Goal: Task Accomplishment & Management: Use online tool/utility

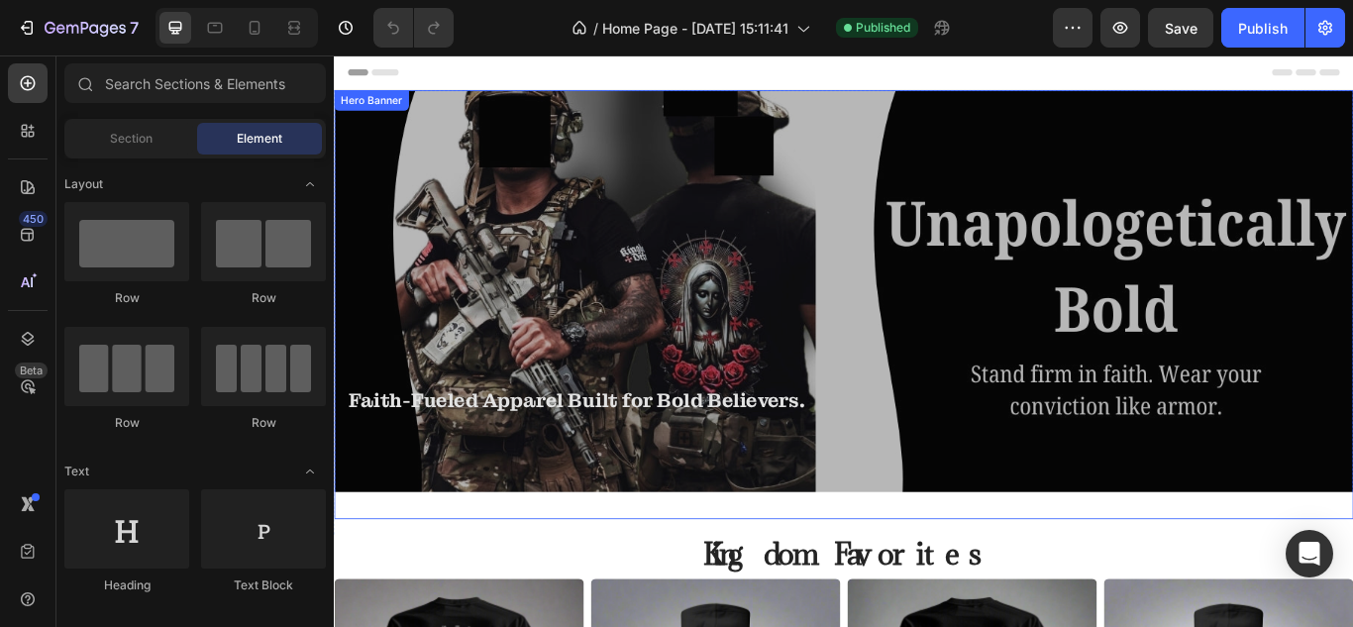
click at [920, 339] on div "Overlay" at bounding box center [928, 346] width 1189 height 500
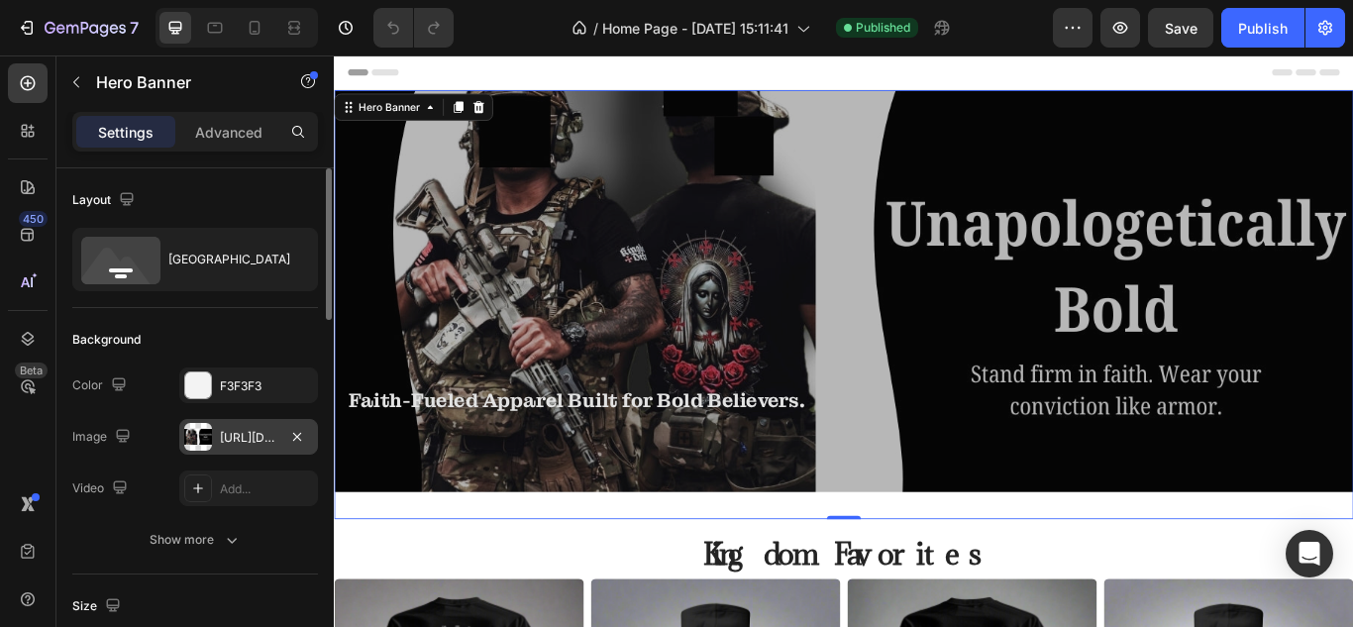
click at [234, 437] on div "[URL][DOMAIN_NAME]" at bounding box center [248, 438] width 57 height 18
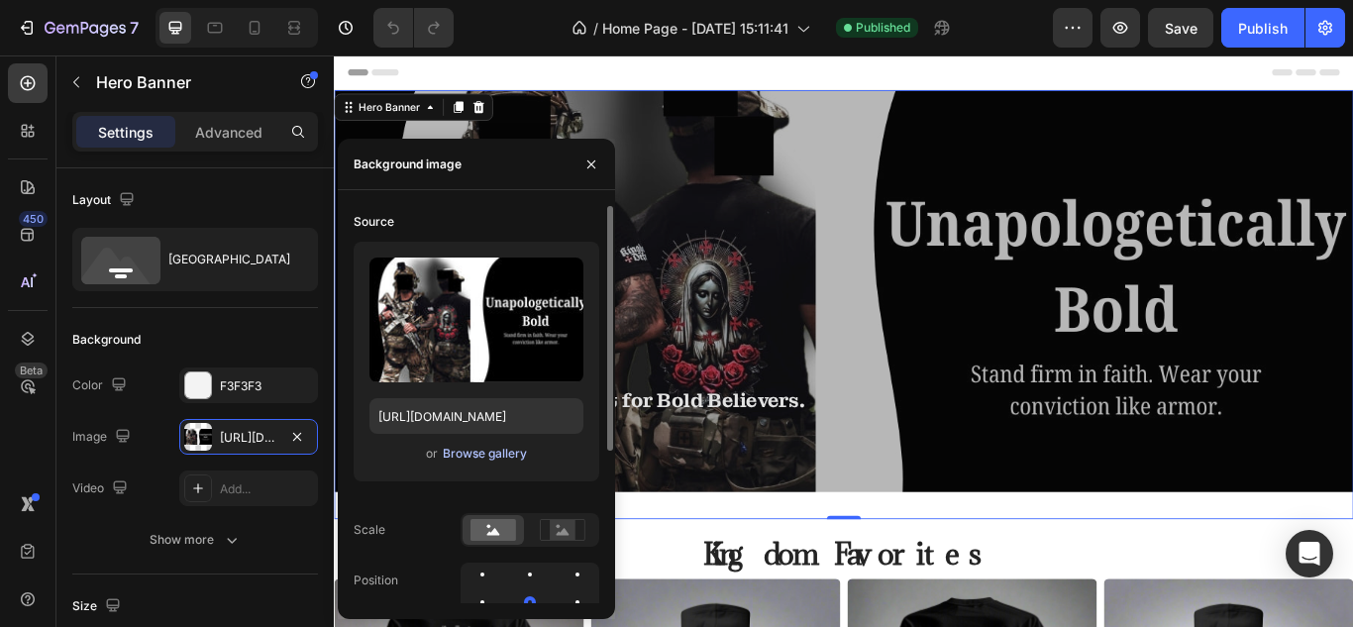
click at [471, 456] on div "Browse gallery" at bounding box center [485, 454] width 84 height 18
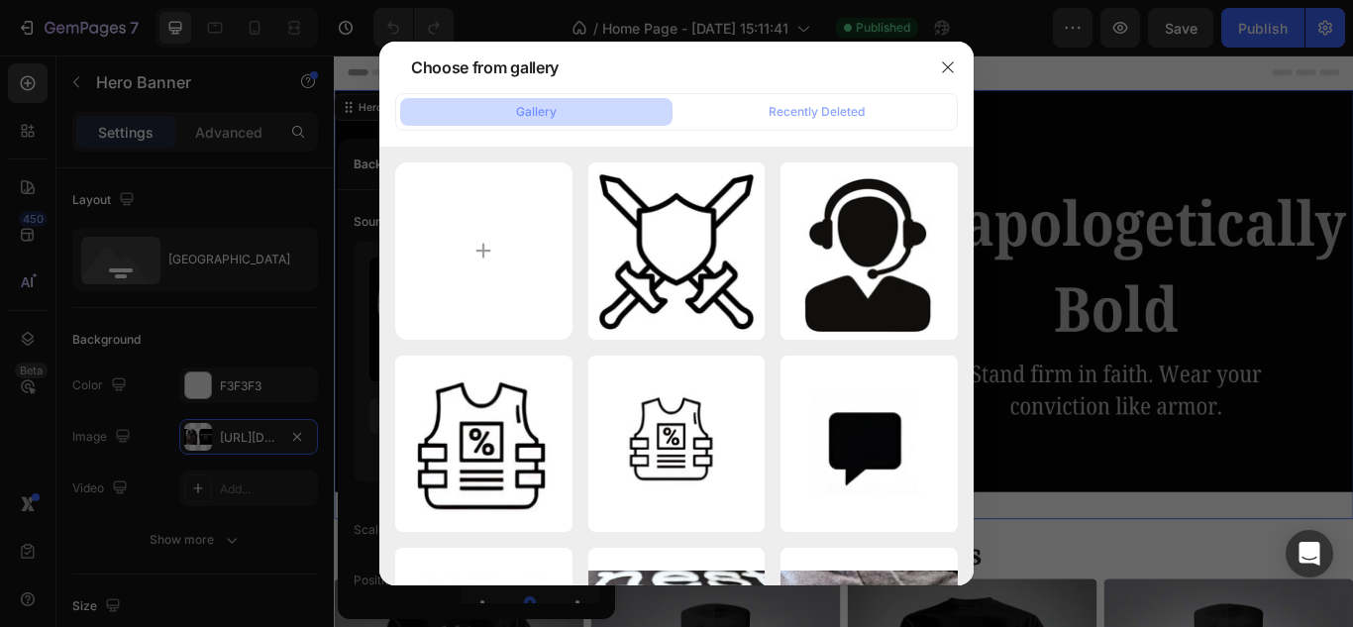
click at [576, 124] on button "Gallery" at bounding box center [536, 112] width 272 height 28
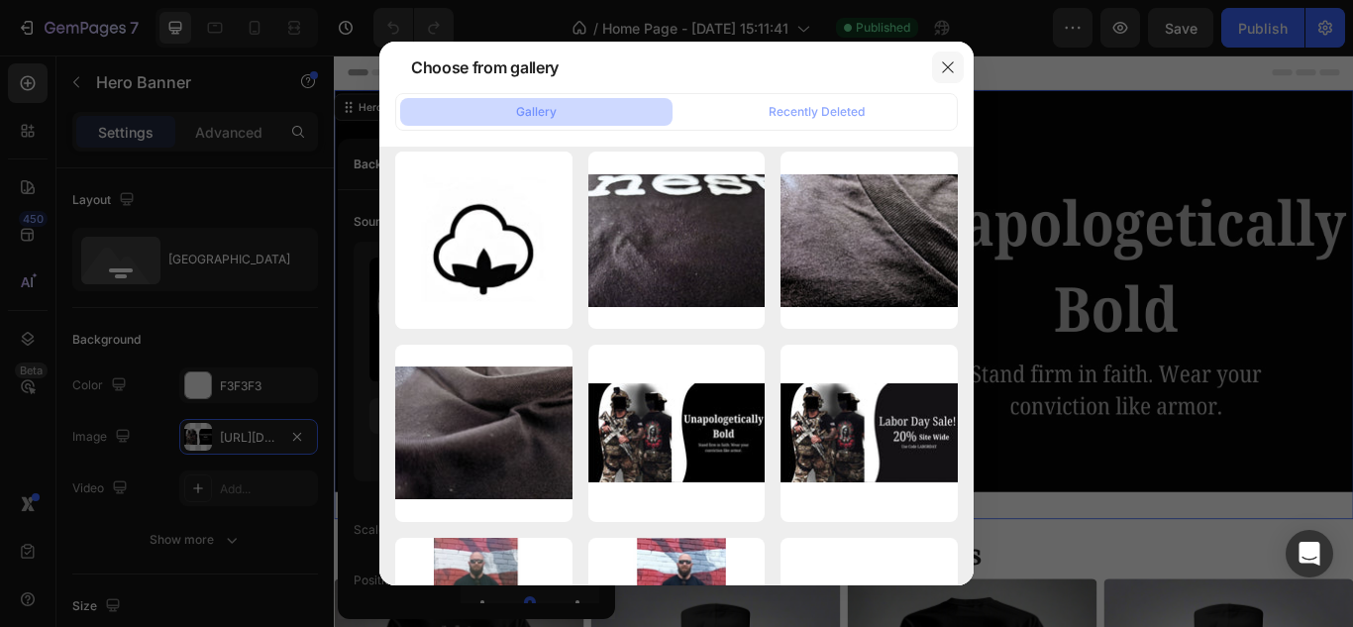
click at [953, 59] on icon "button" at bounding box center [948, 67] width 16 height 16
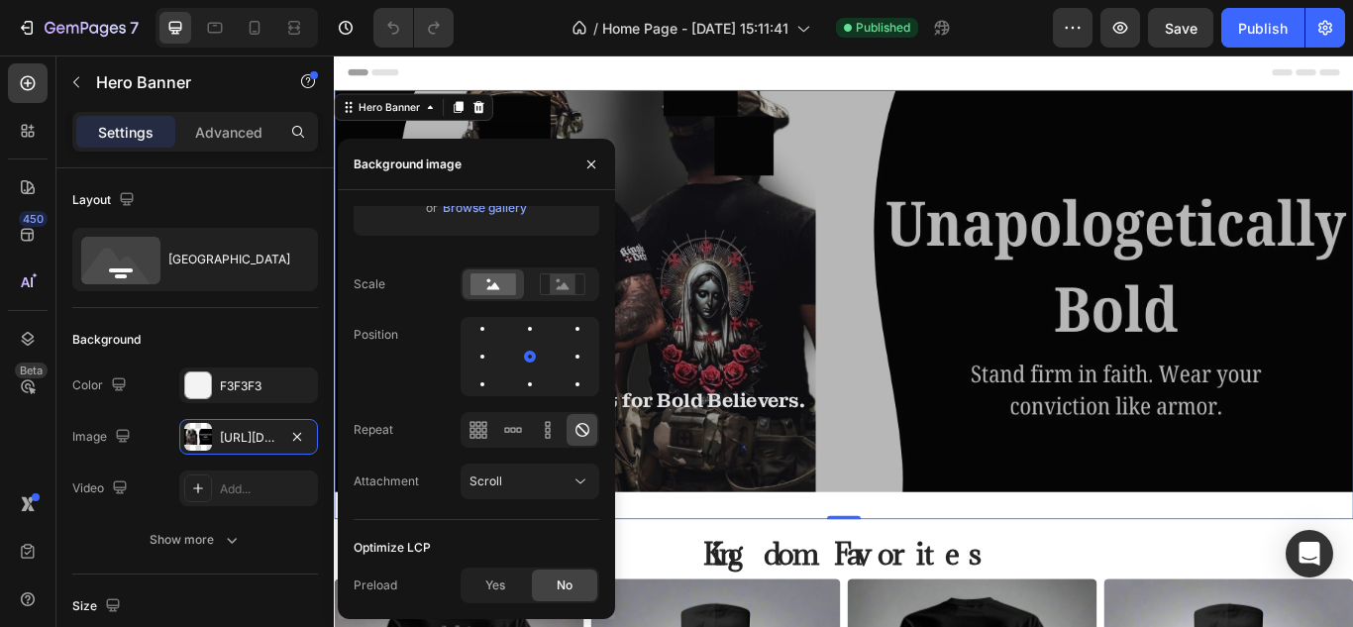
scroll to position [0, 0]
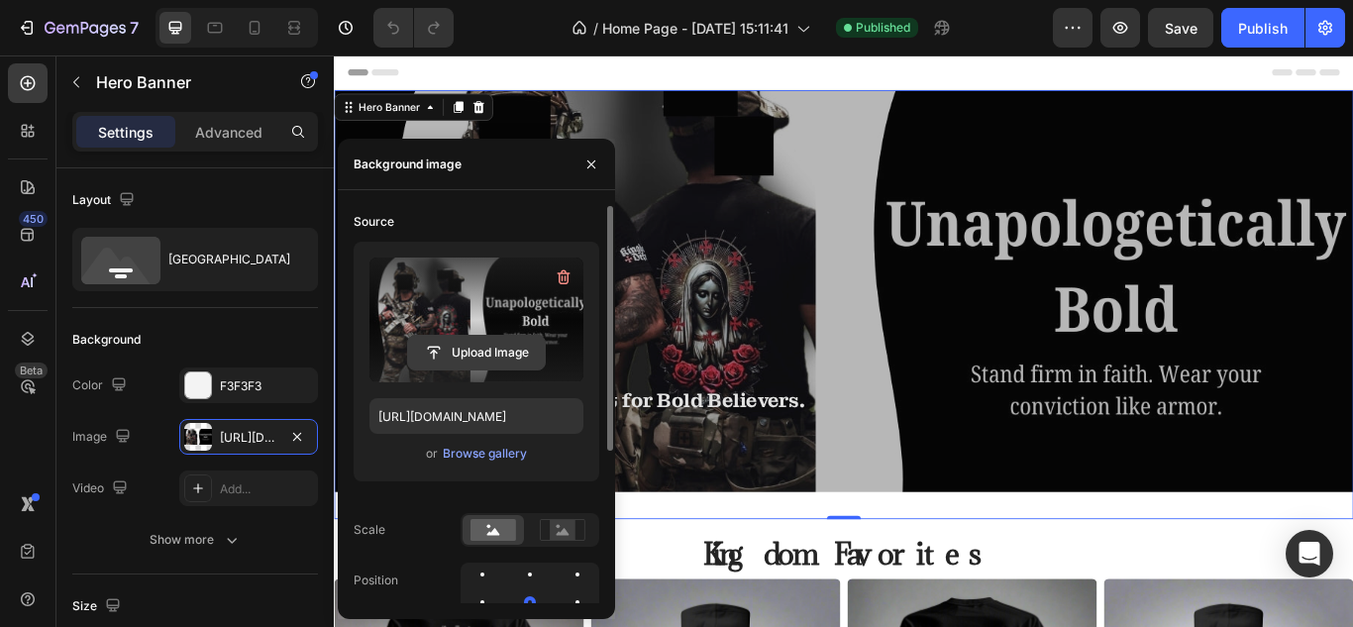
click at [480, 352] on input "file" at bounding box center [476, 353] width 137 height 34
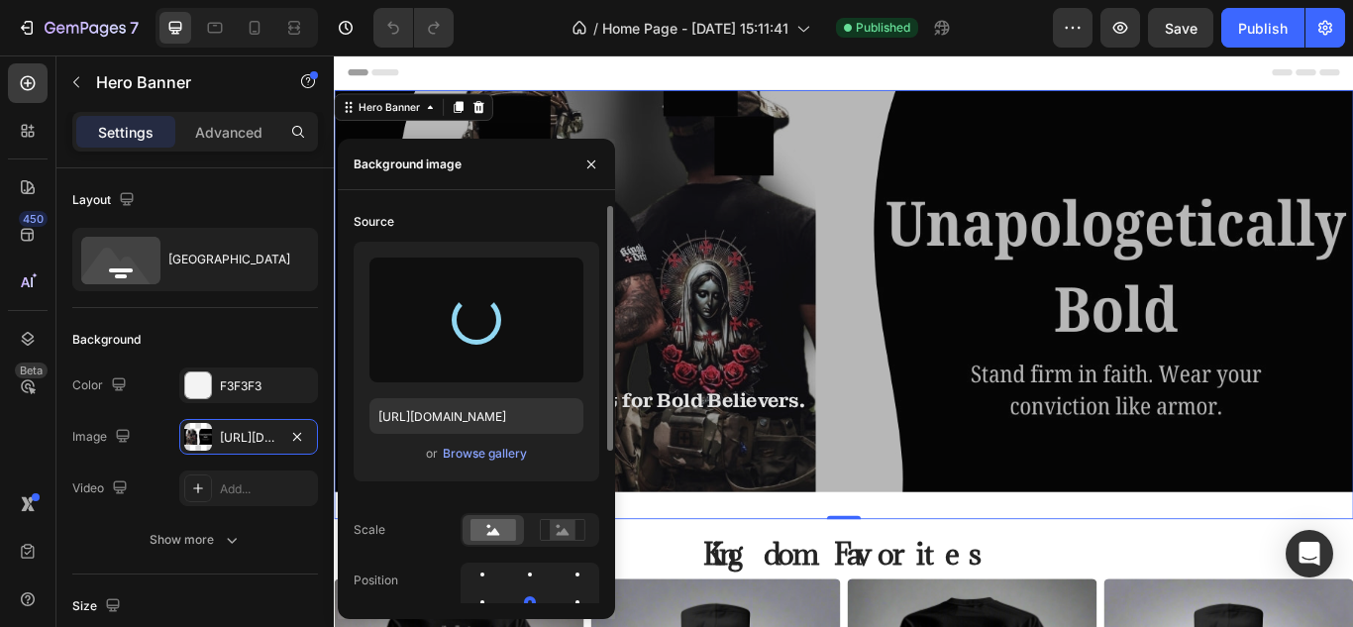
type input "[URL][DOMAIN_NAME]"
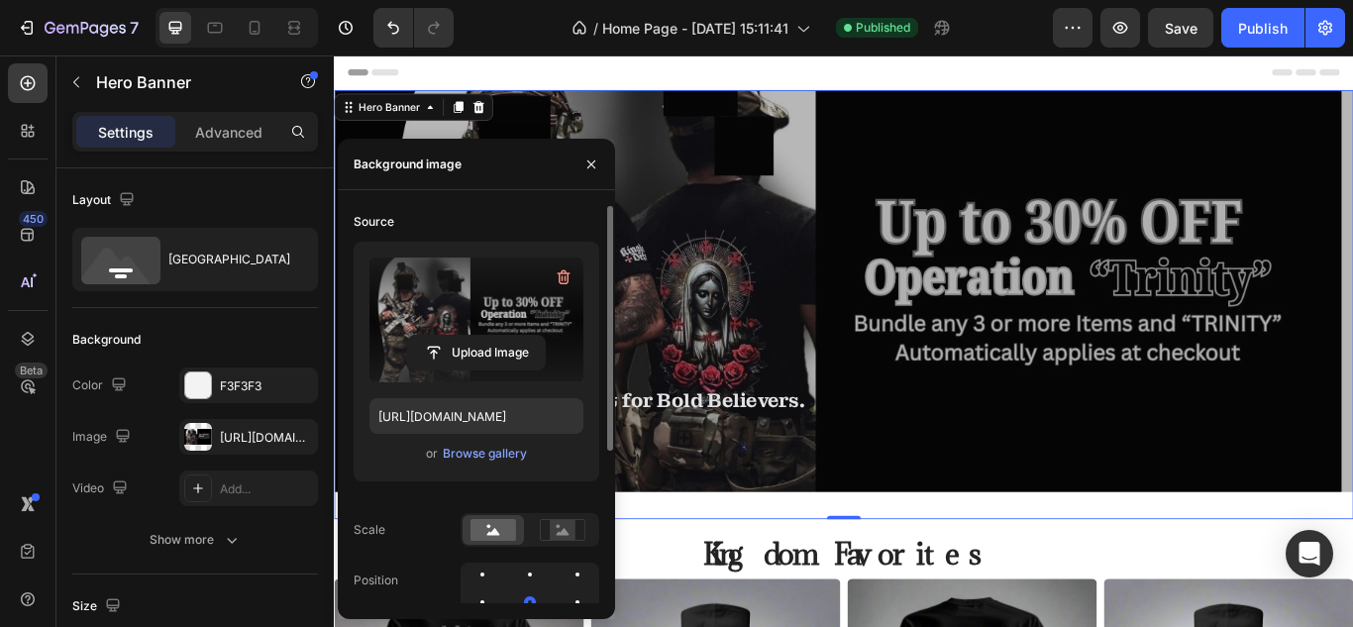
click at [921, 177] on div "Overlay" at bounding box center [928, 346] width 1189 height 500
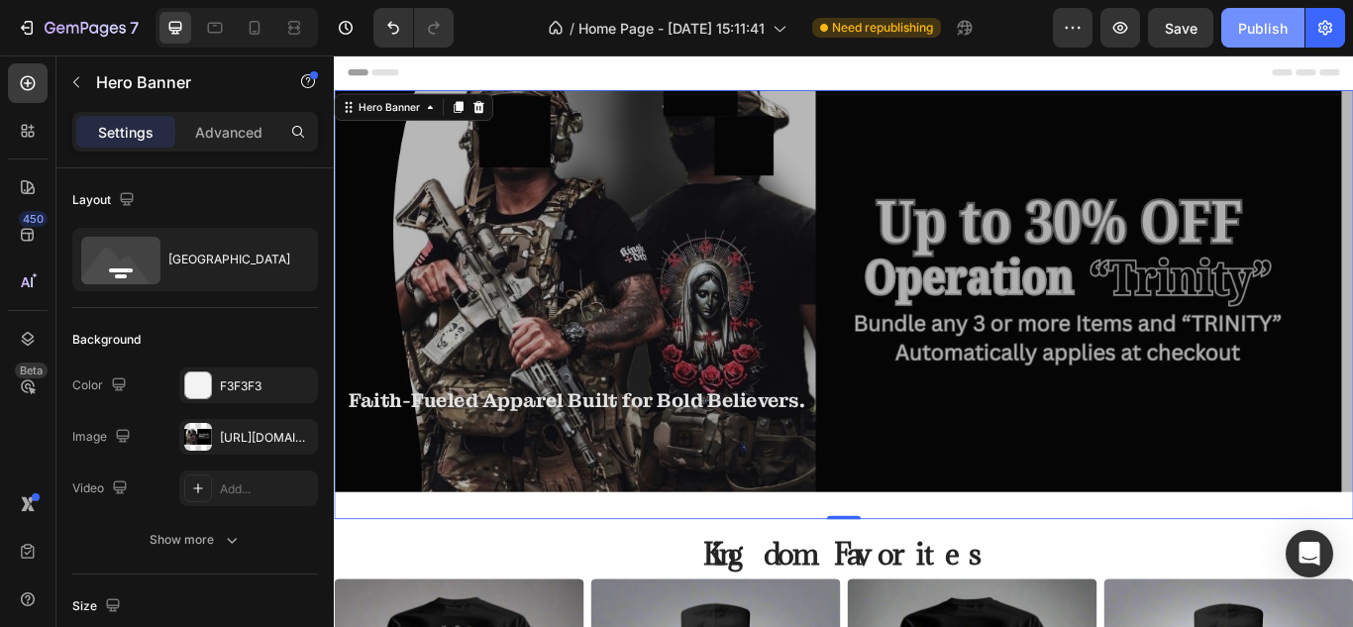
click at [1278, 33] on div "Publish" at bounding box center [1263, 28] width 50 height 21
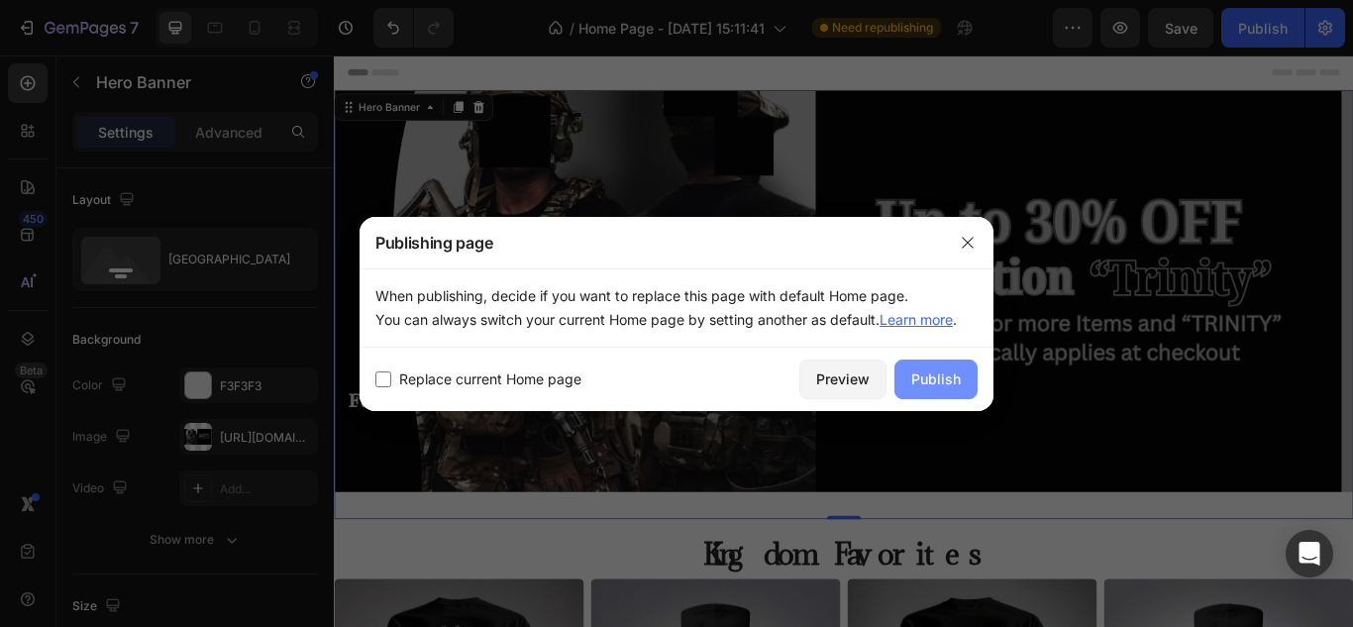
click at [945, 380] on div "Publish" at bounding box center [936, 378] width 50 height 21
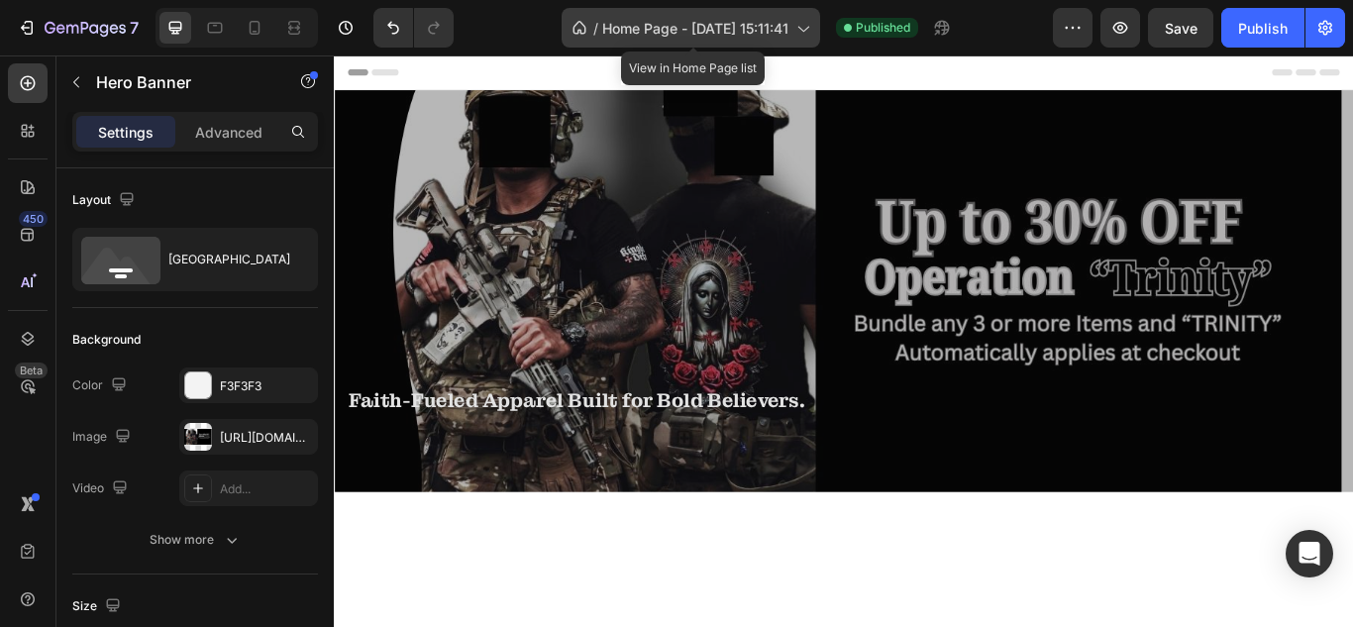
click at [670, 29] on span "Home Page - [DATE] 15:11:41" at bounding box center [695, 28] width 186 height 21
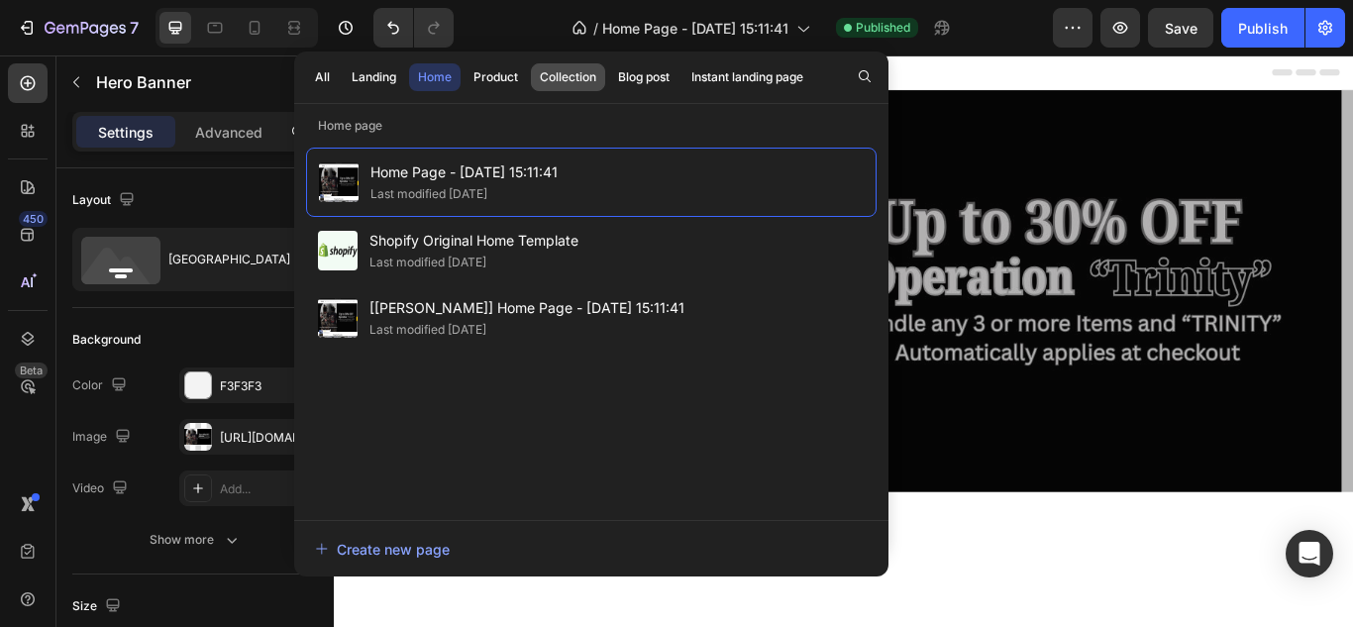
click at [565, 70] on div "Collection" at bounding box center [568, 77] width 56 height 18
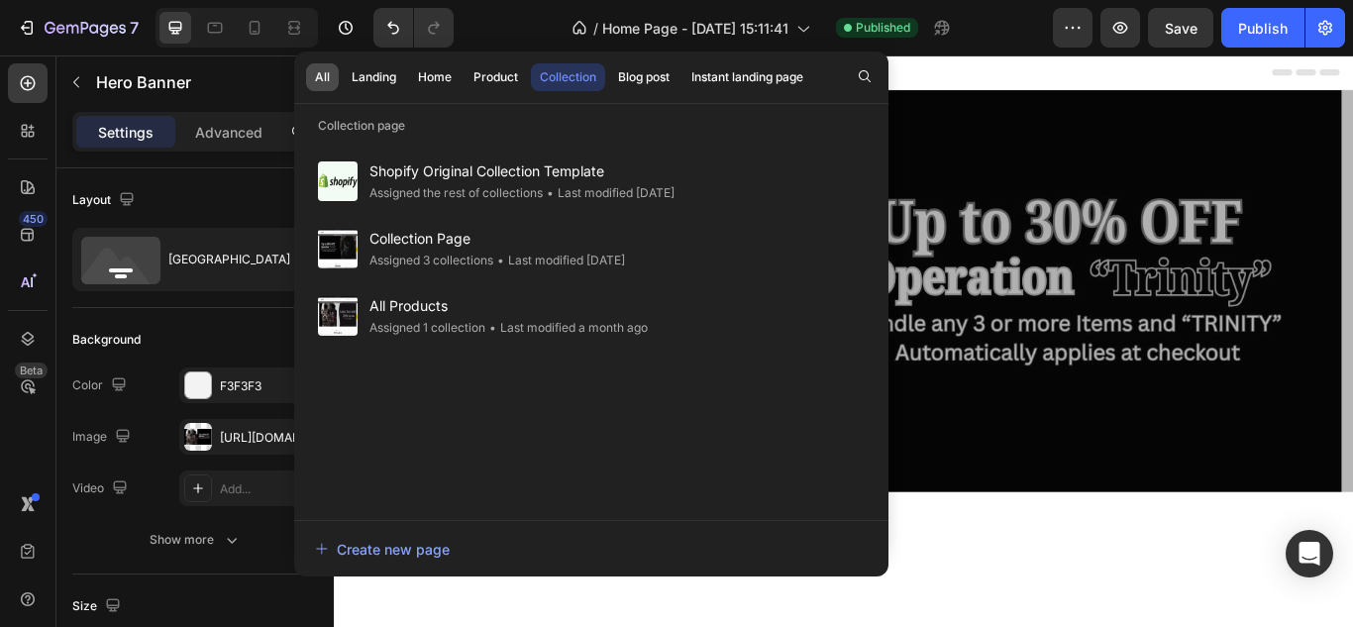
click at [323, 75] on div "All" at bounding box center [322, 77] width 15 height 18
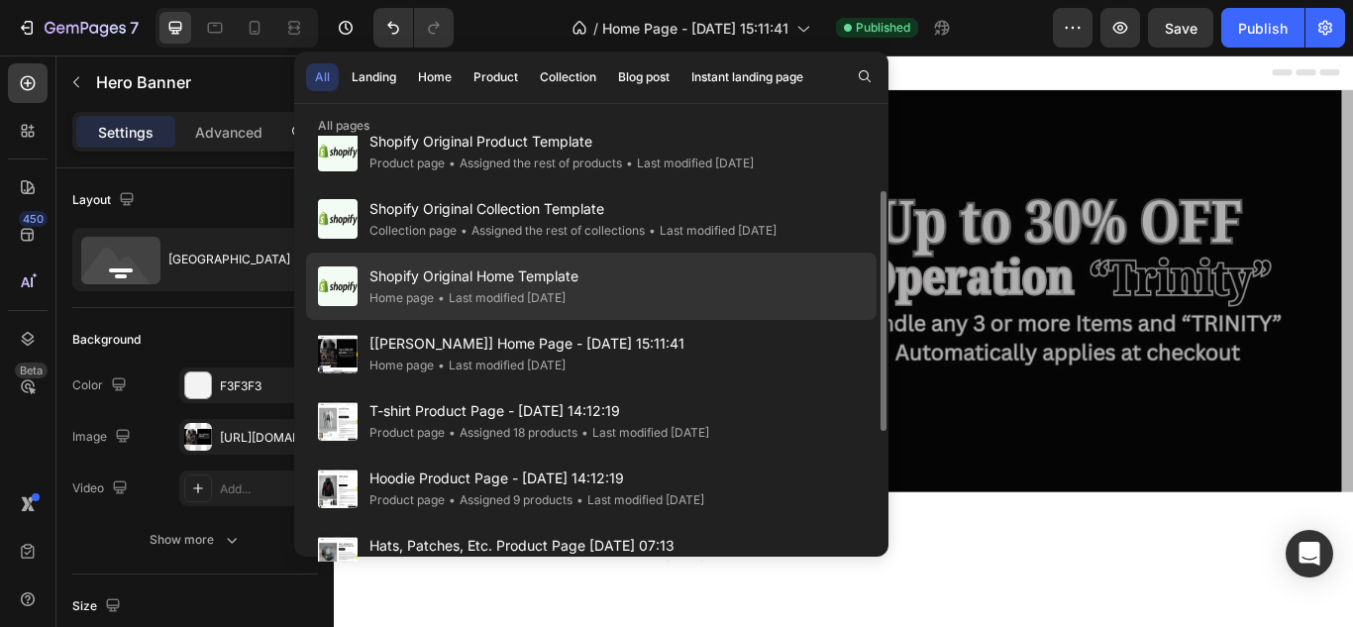
scroll to position [198, 0]
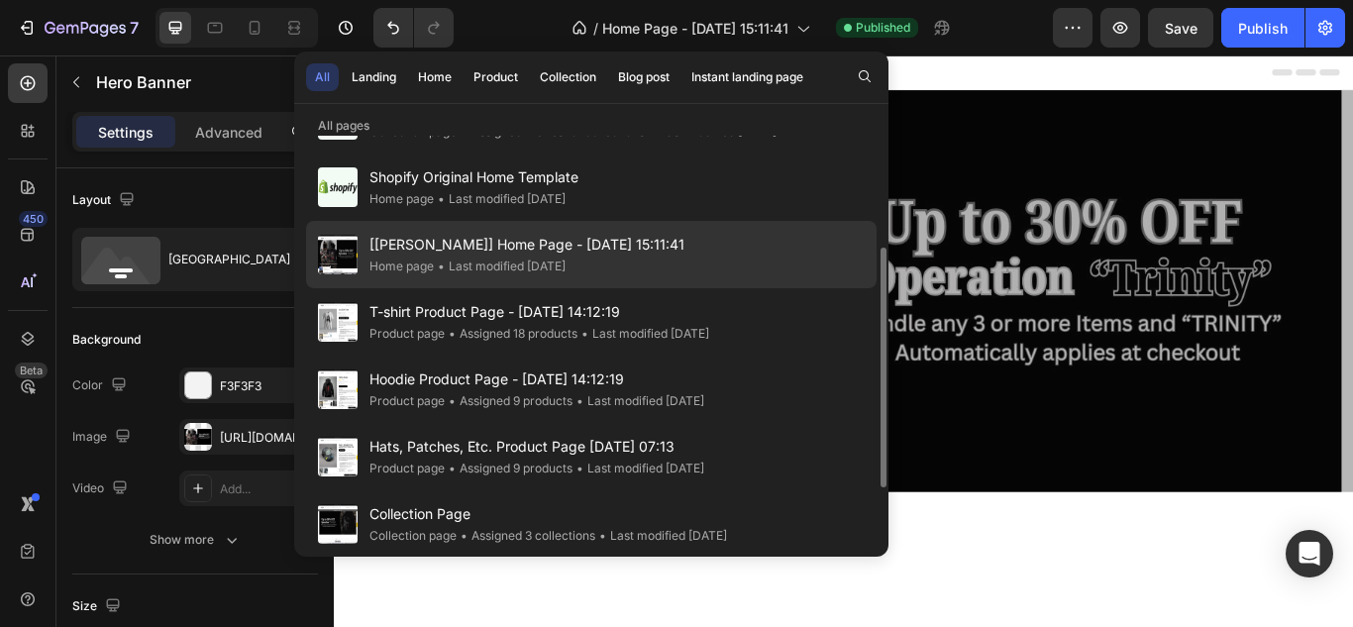
click at [530, 252] on span "[Tony GemPages] Home Page - May 13, 15:11:41" at bounding box center [526, 245] width 315 height 24
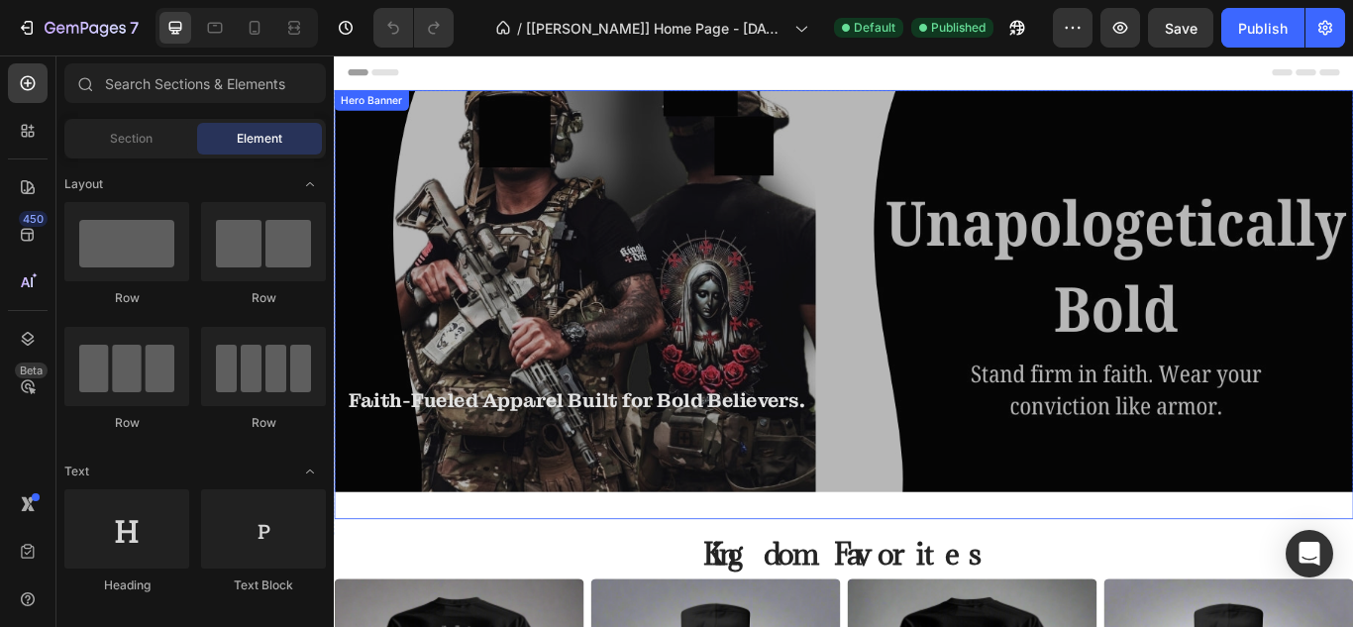
click at [574, 318] on div "Overlay" at bounding box center [928, 346] width 1189 height 500
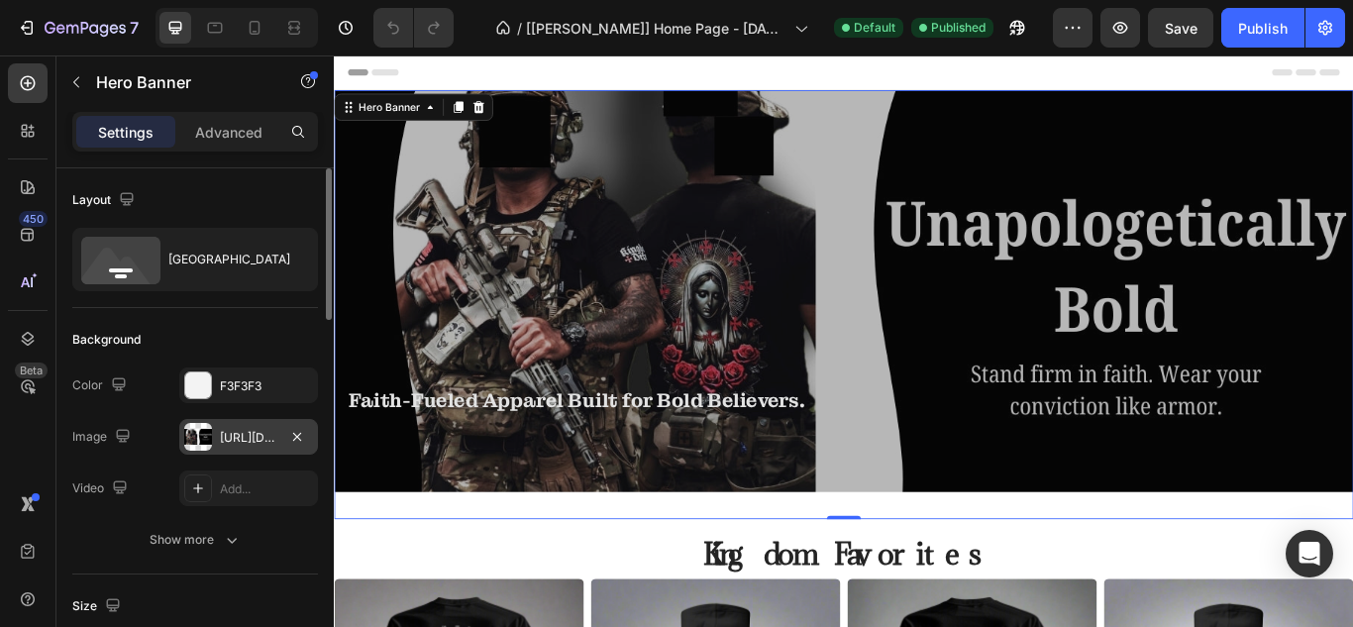
click at [265, 438] on div "[URL][DOMAIN_NAME]" at bounding box center [248, 438] width 57 height 18
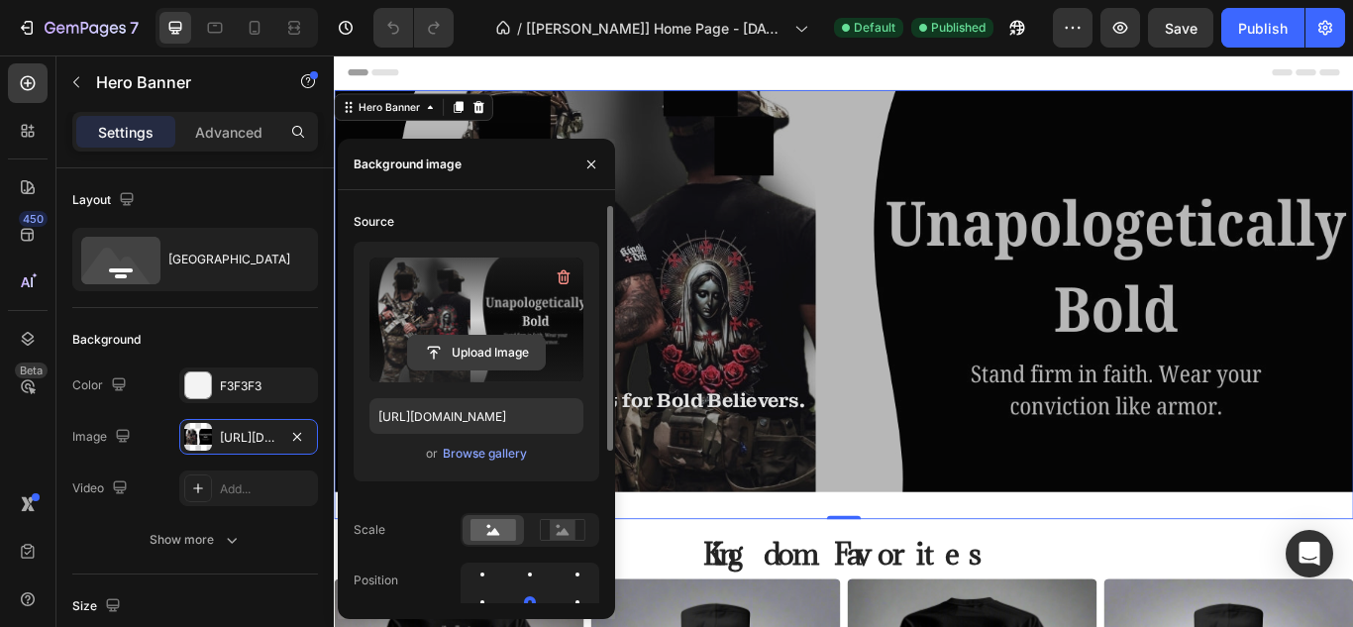
click at [480, 349] on input "file" at bounding box center [476, 353] width 137 height 34
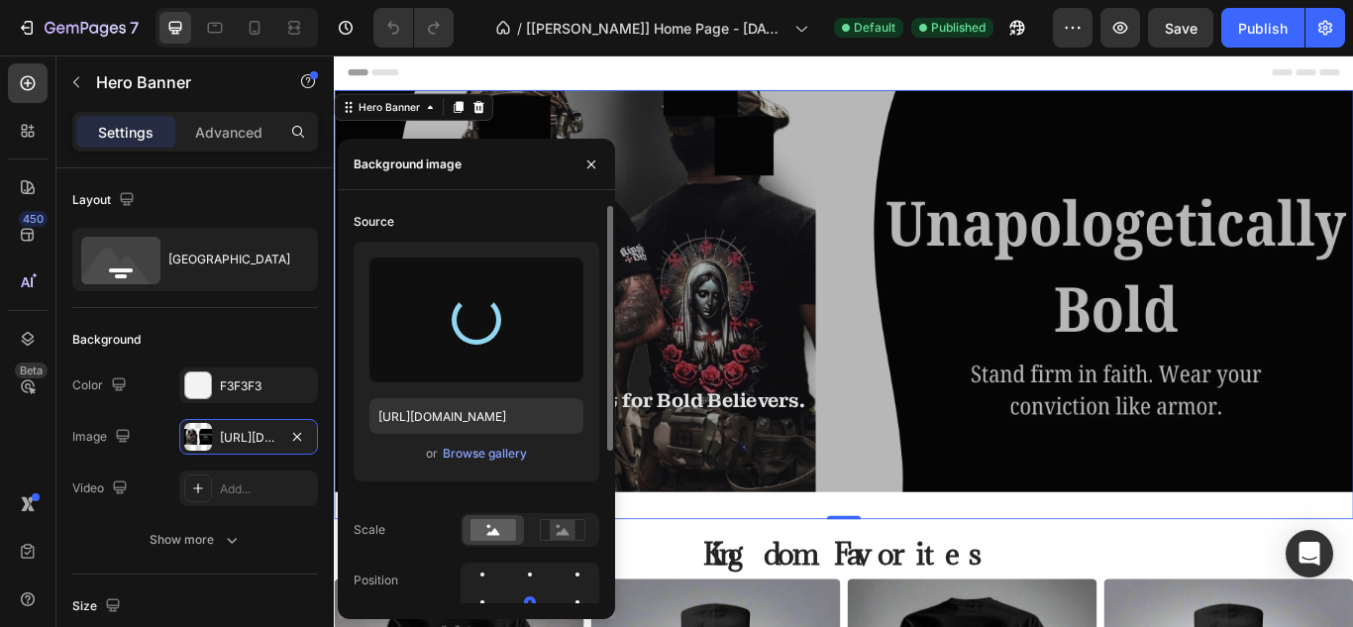
type input "https://cdn.shopify.com/s/files/1/0583/5564/6549/files/gempages_566456234782229…"
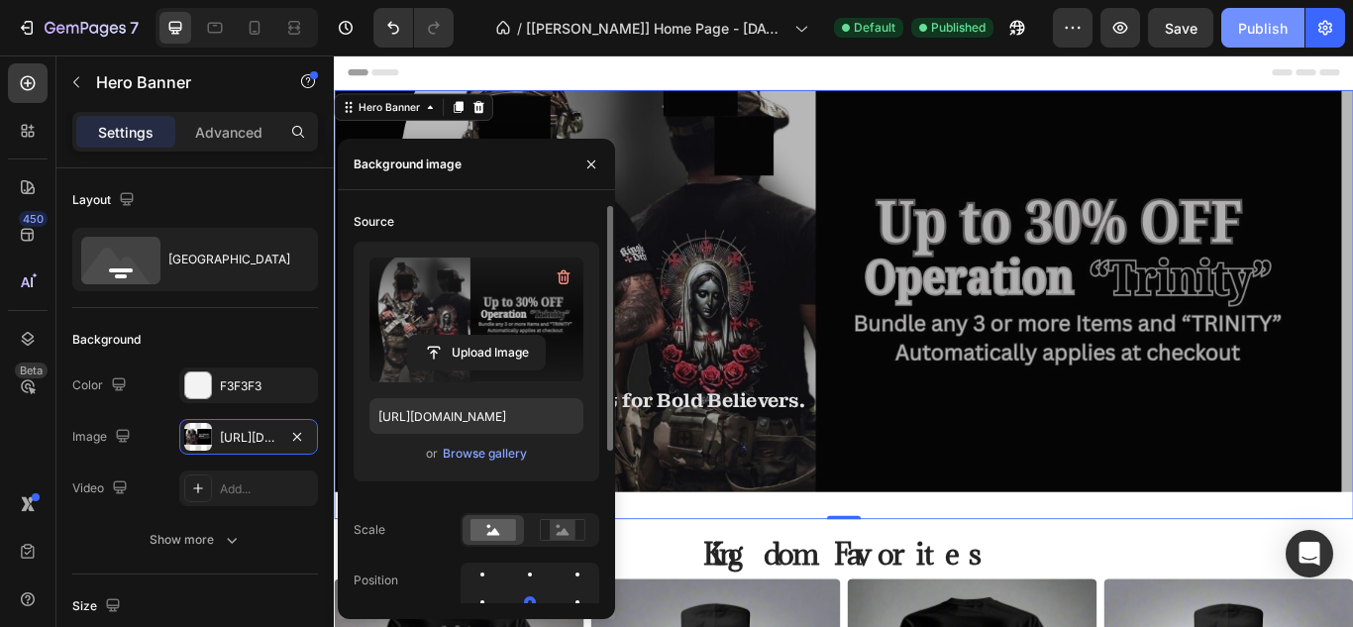
click at [1244, 27] on div "Publish" at bounding box center [1263, 28] width 50 height 21
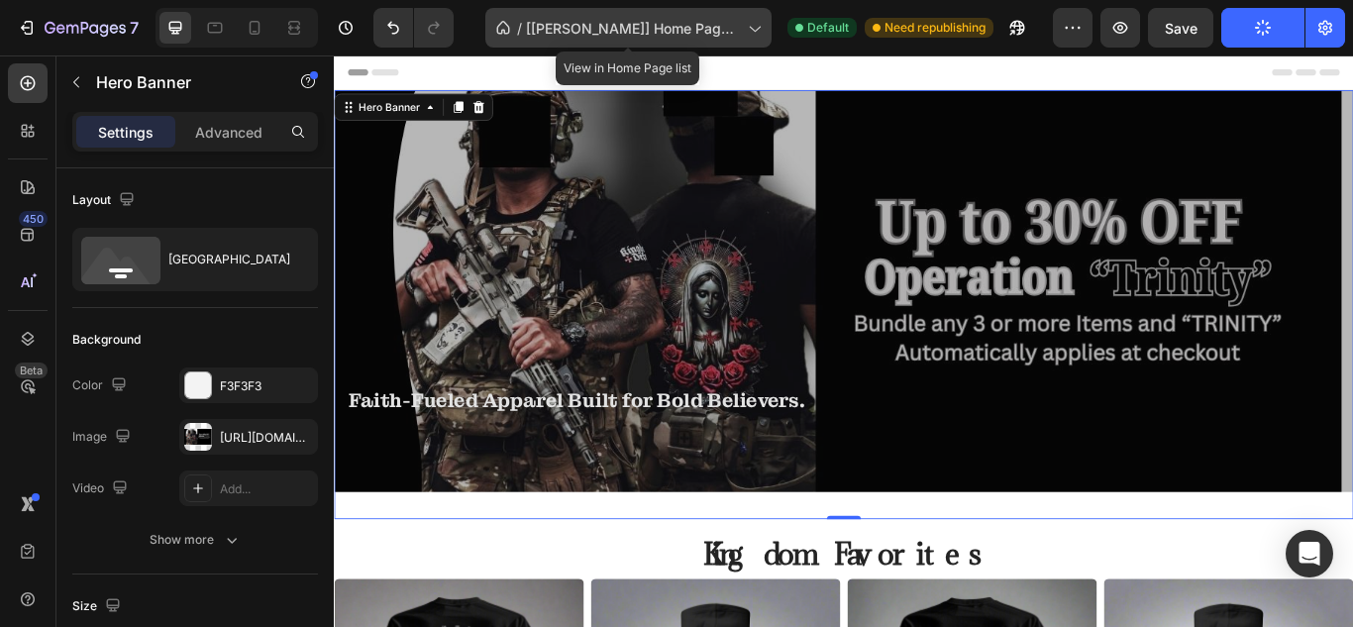
click at [633, 32] on span "[Tony GemPages] Home Page - May 13, 15:11:41" at bounding box center [633, 28] width 214 height 21
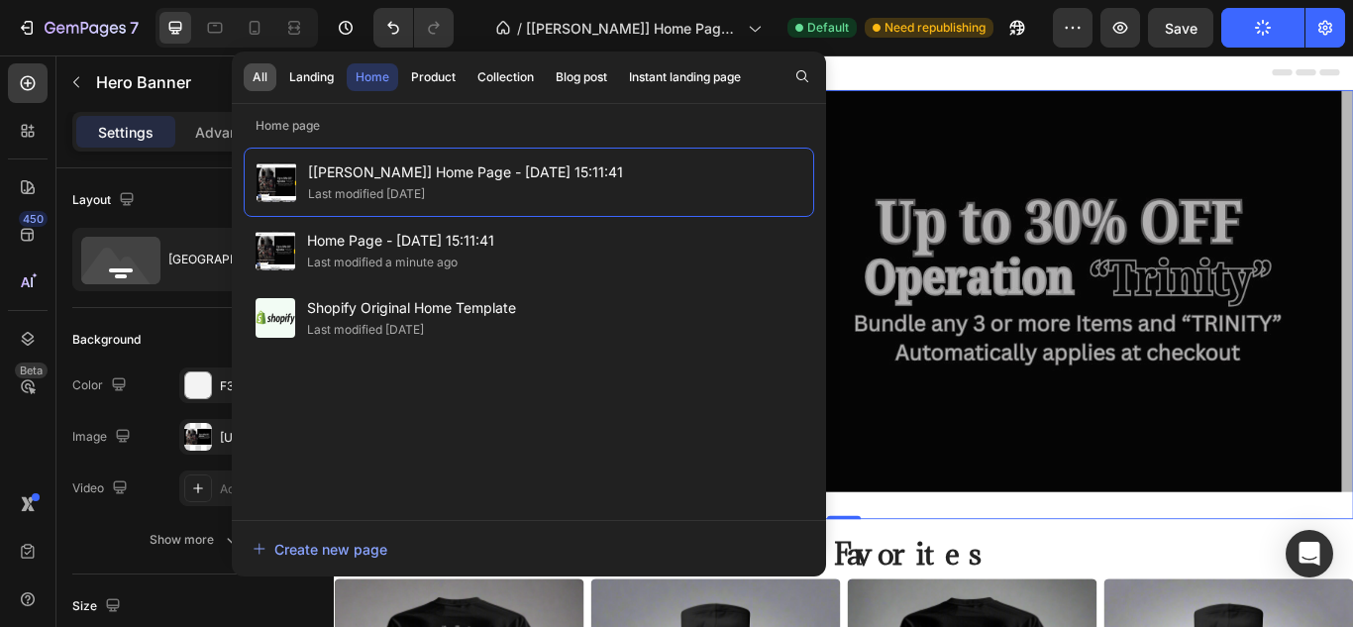
click at [264, 81] on div "All" at bounding box center [260, 77] width 15 height 18
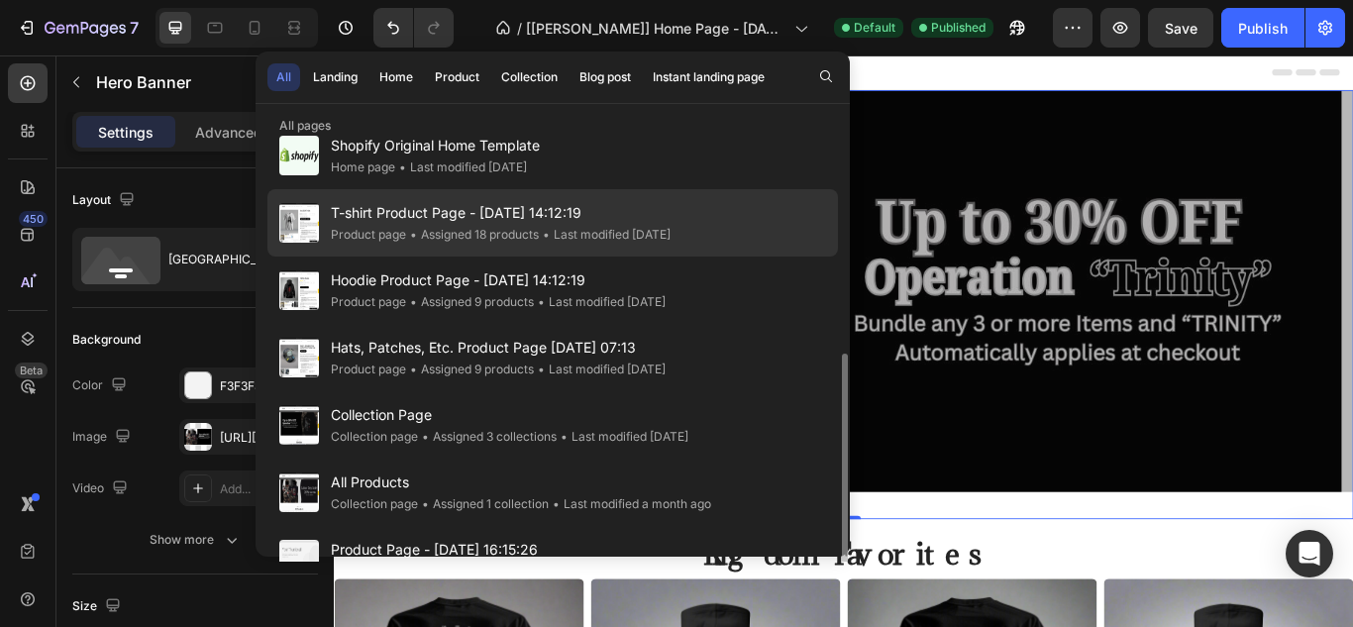
scroll to position [329, 0]
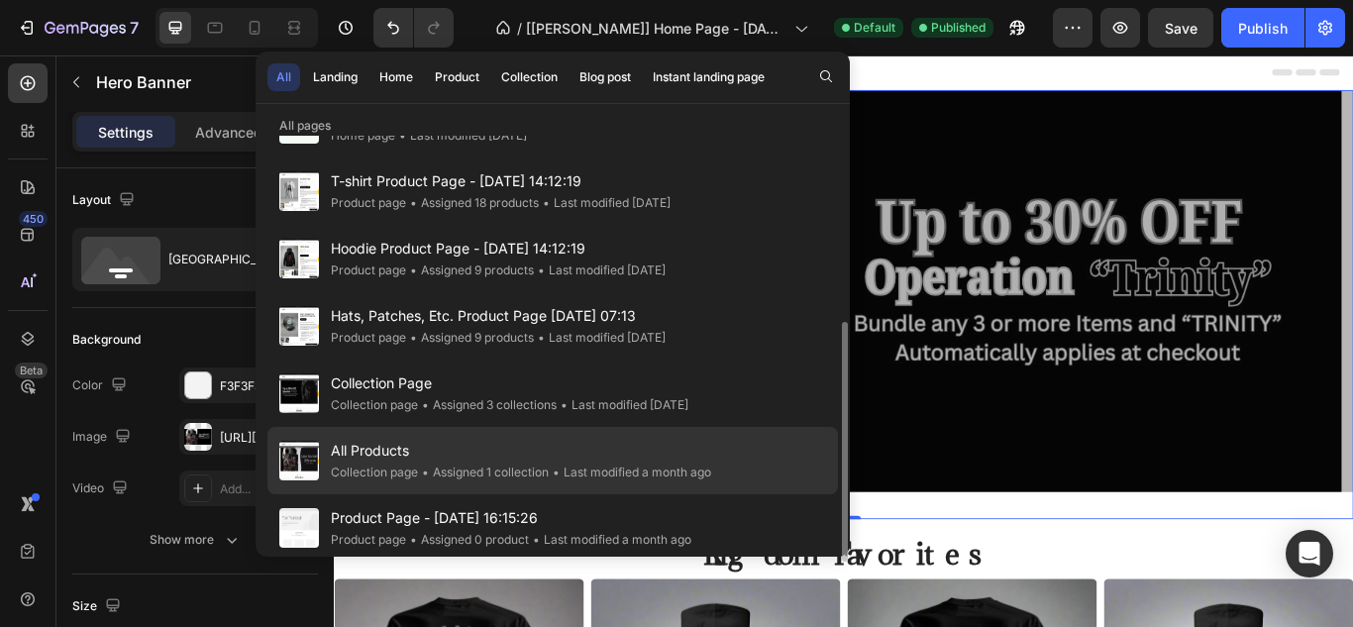
click at [414, 461] on span "All Products" at bounding box center [521, 451] width 380 height 24
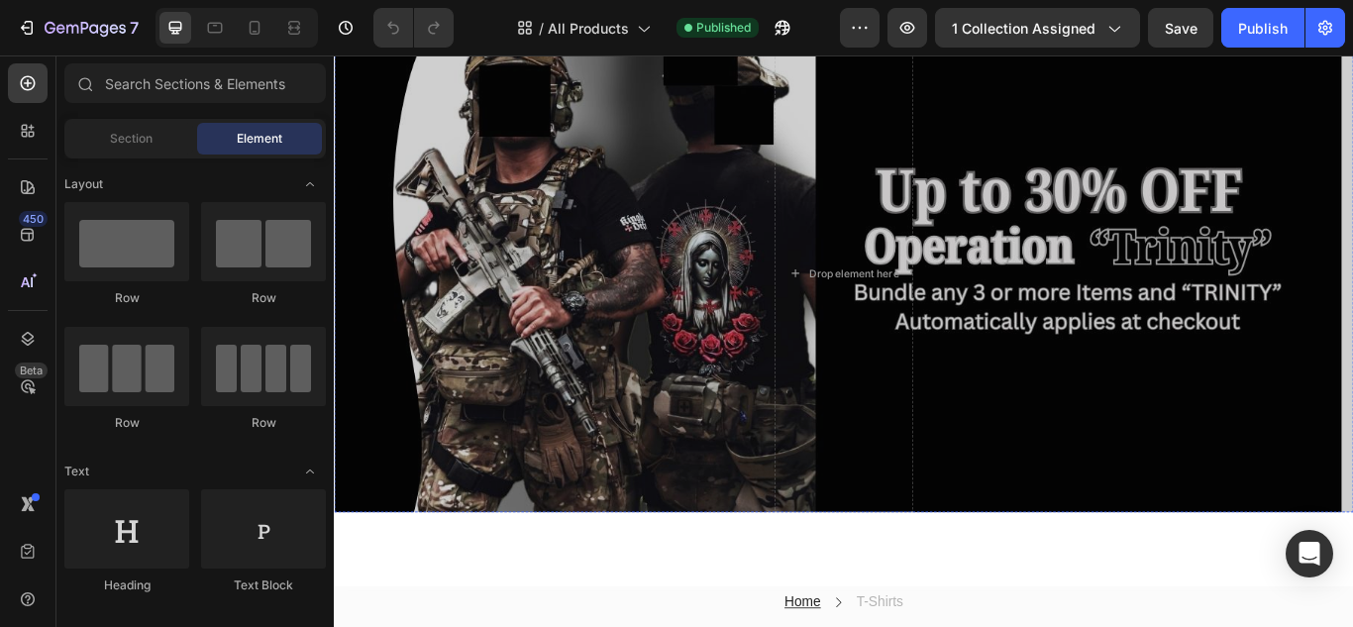
scroll to position [99, 0]
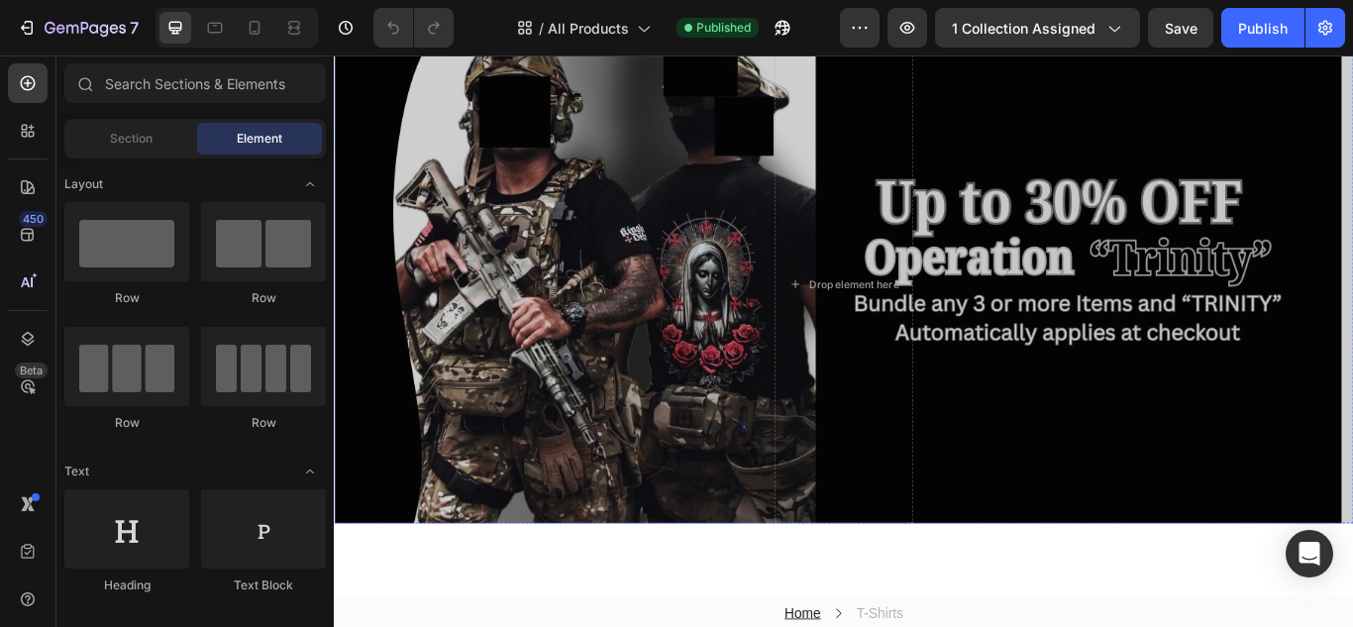
click at [608, 411] on div "Overlay" at bounding box center [928, 324] width 1189 height 558
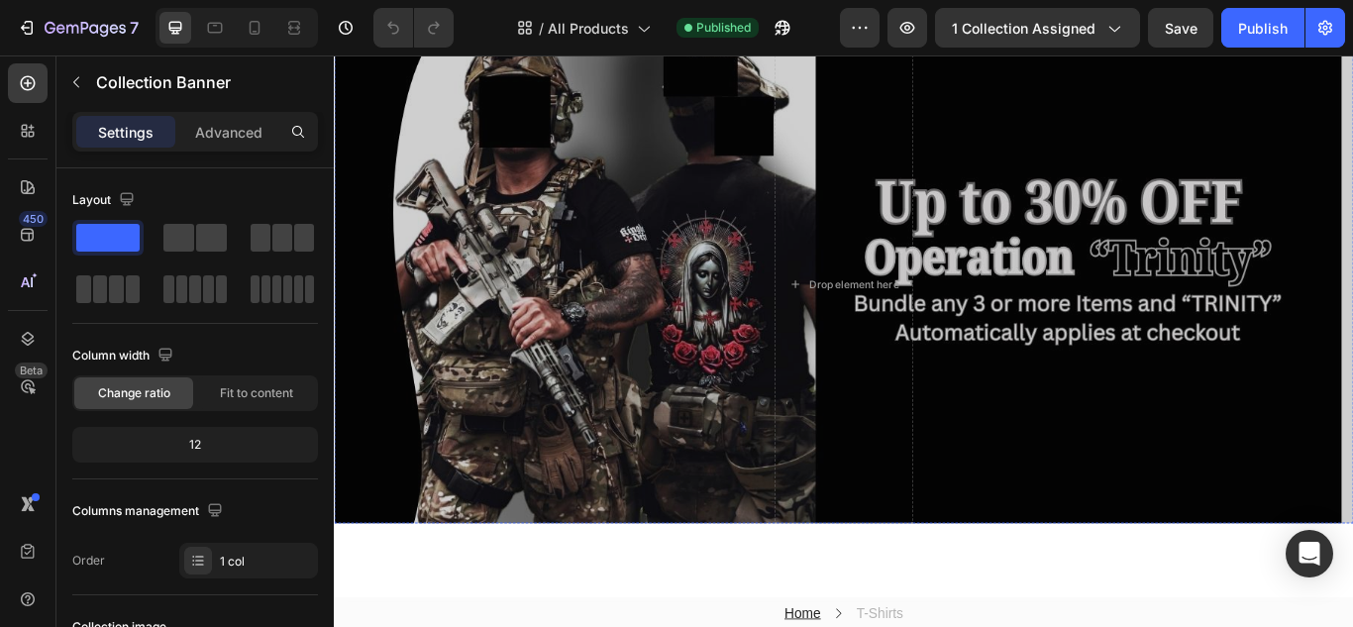
click at [626, 394] on div "Overlay" at bounding box center [928, 324] width 1189 height 558
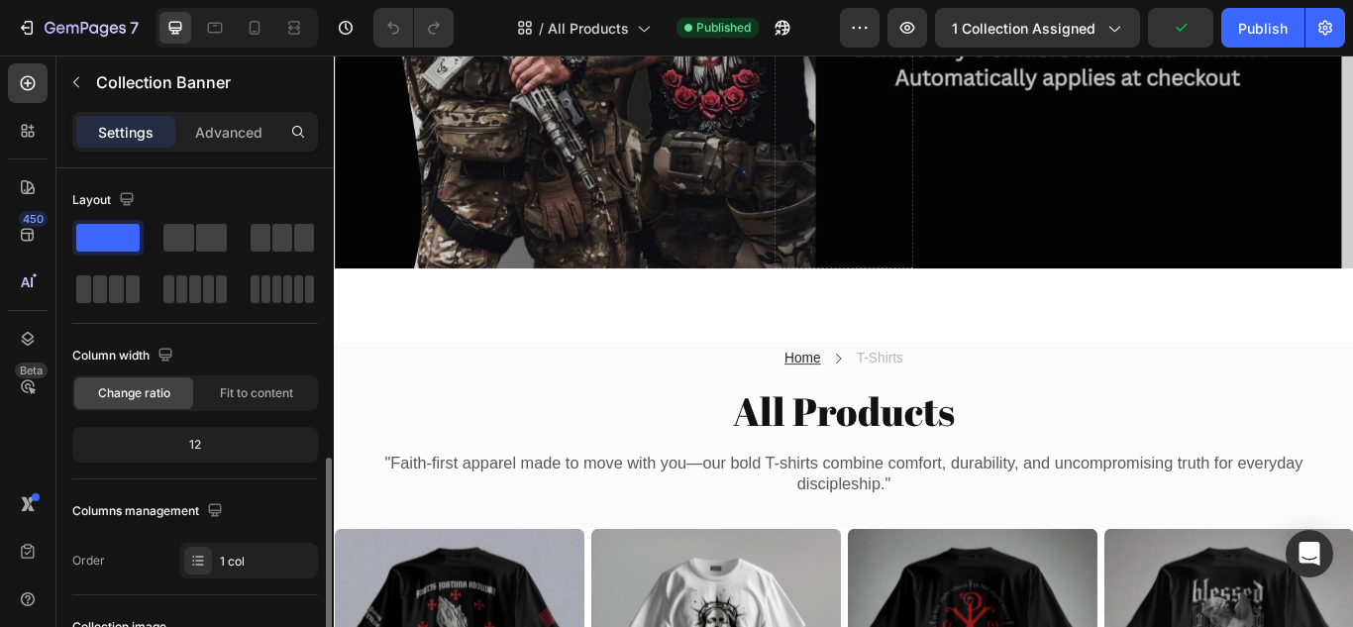
scroll to position [297, 0]
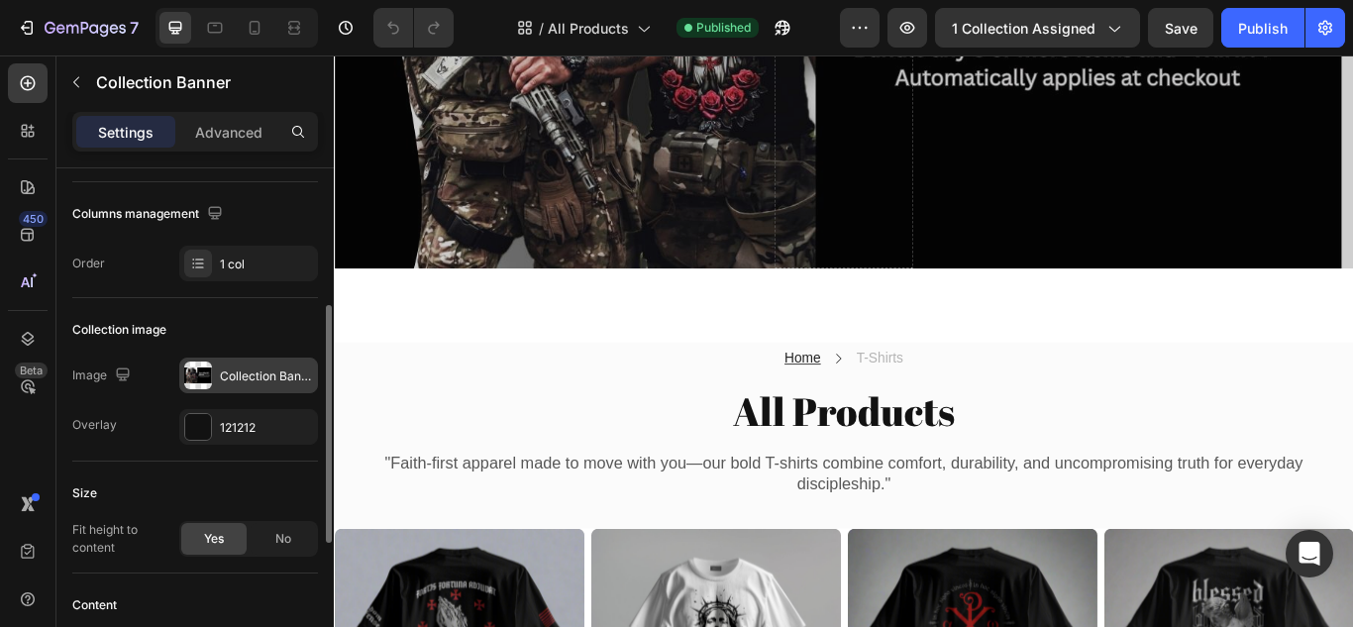
click at [246, 375] on div "Collection Banner" at bounding box center [266, 376] width 93 height 18
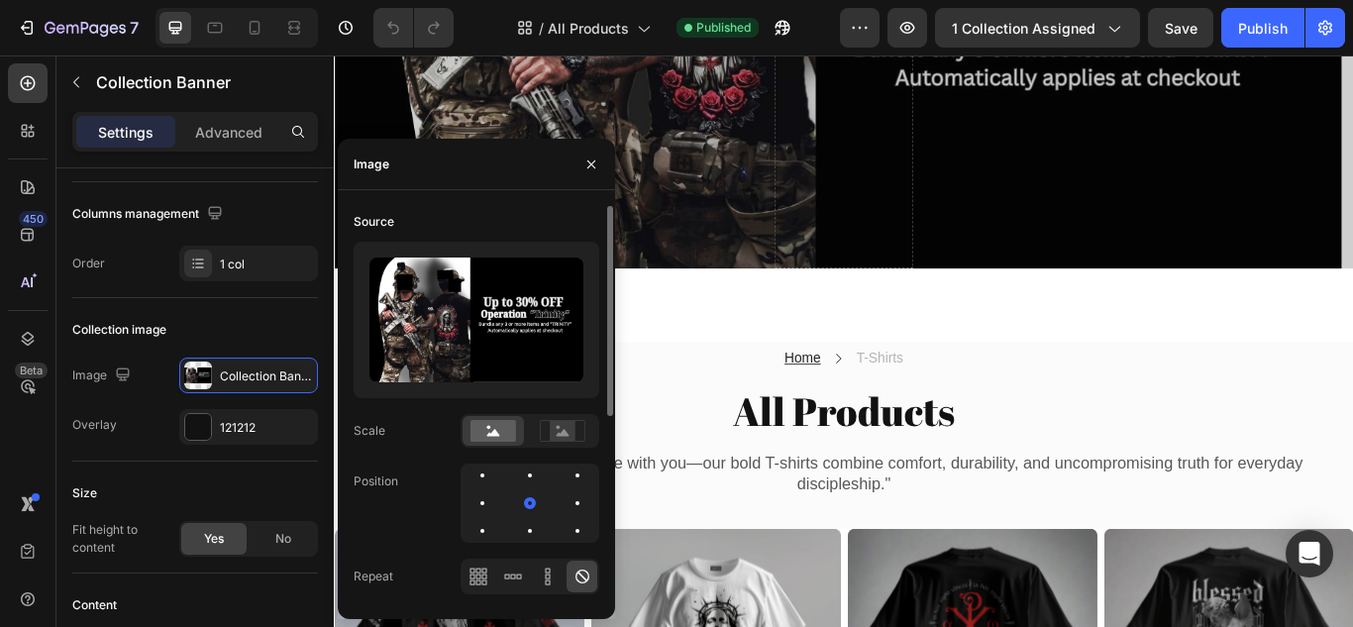
click at [482, 333] on img at bounding box center [476, 320] width 214 height 125
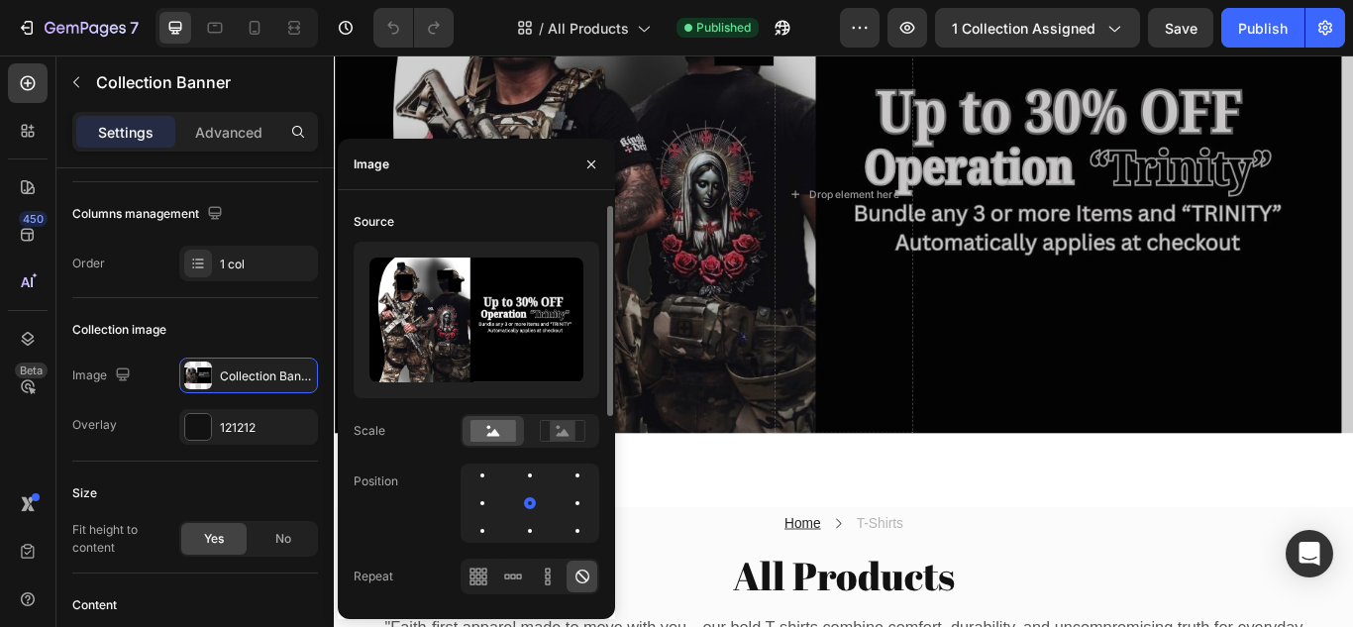
scroll to position [198, 0]
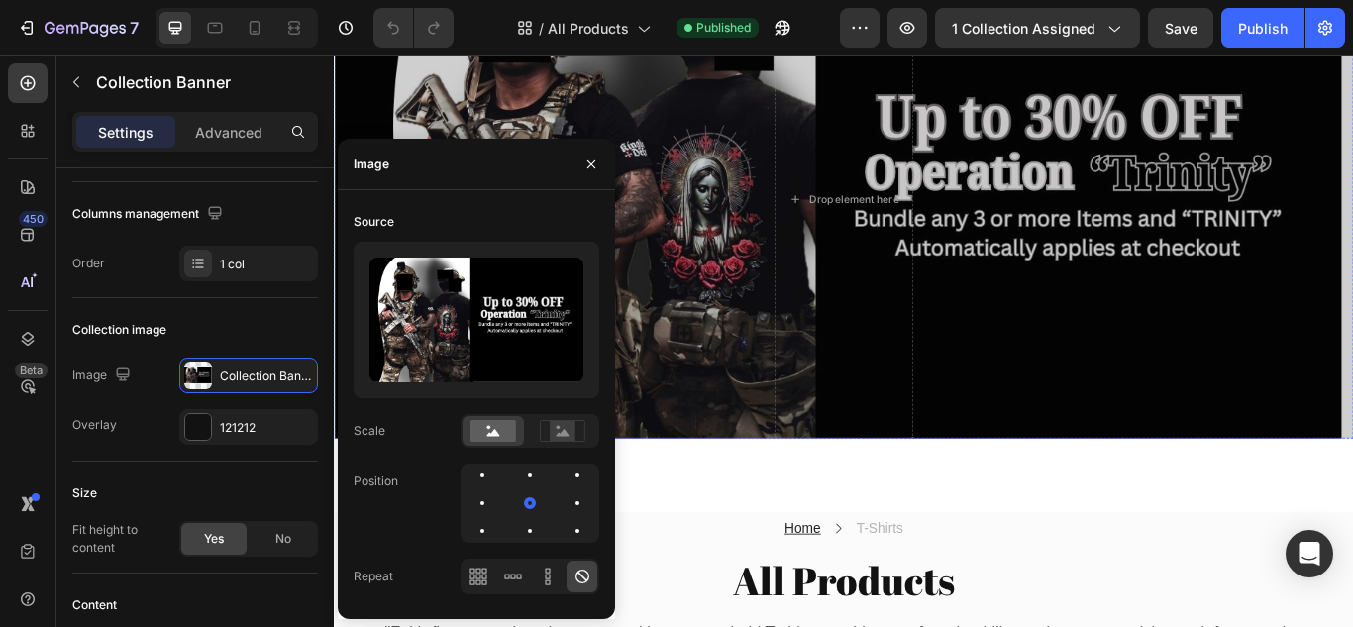
click at [546, 112] on div "Overlay" at bounding box center [928, 225] width 1189 height 558
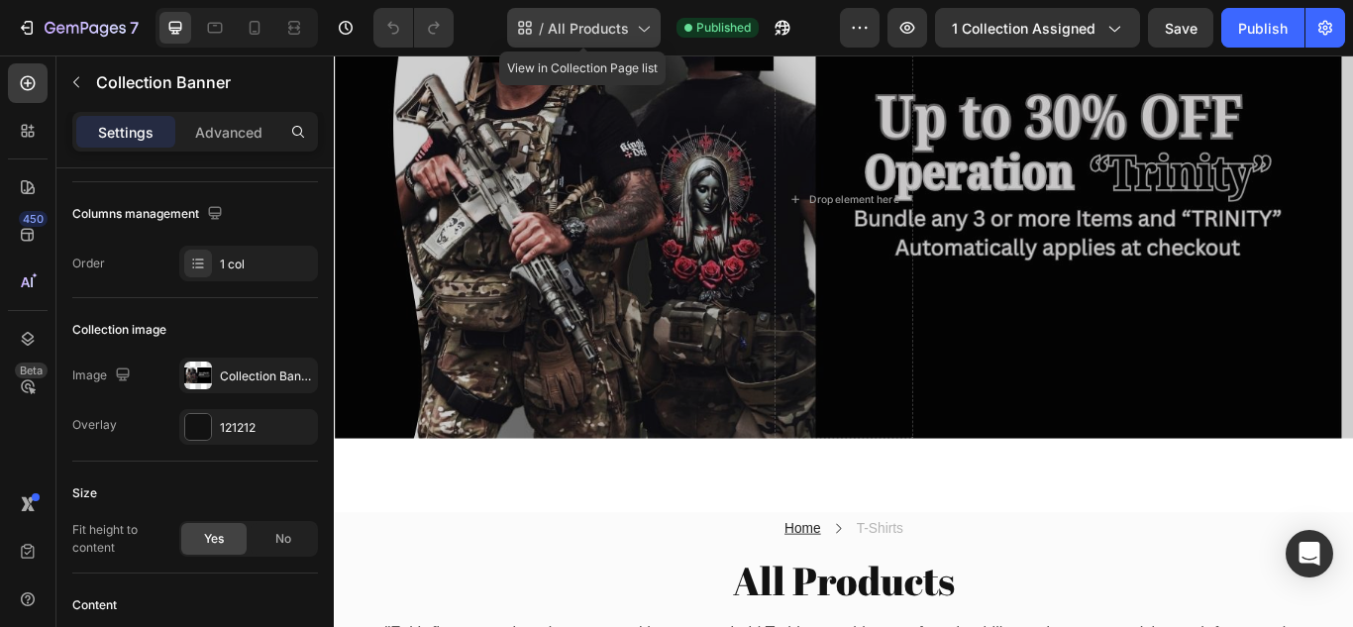
click at [613, 31] on span "All Products" at bounding box center [588, 28] width 81 height 21
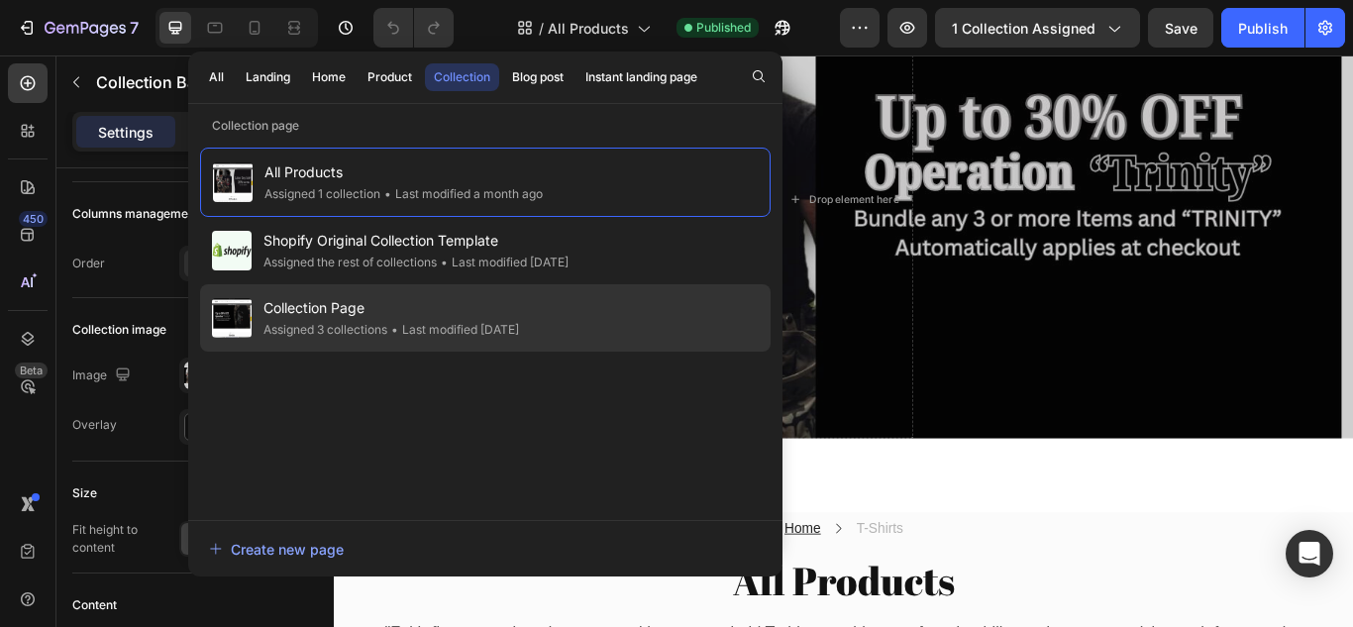
click at [341, 314] on span "Collection Page" at bounding box center [391, 308] width 256 height 24
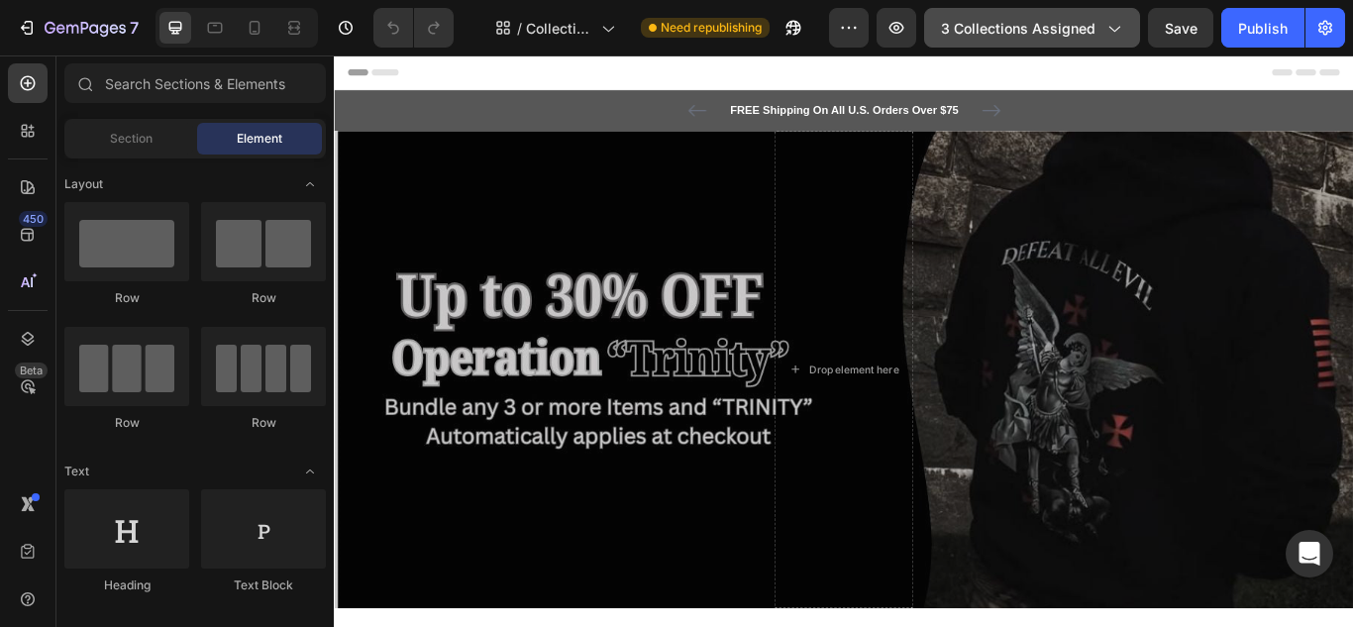
click at [1122, 29] on icon "button" at bounding box center [1113, 28] width 20 height 20
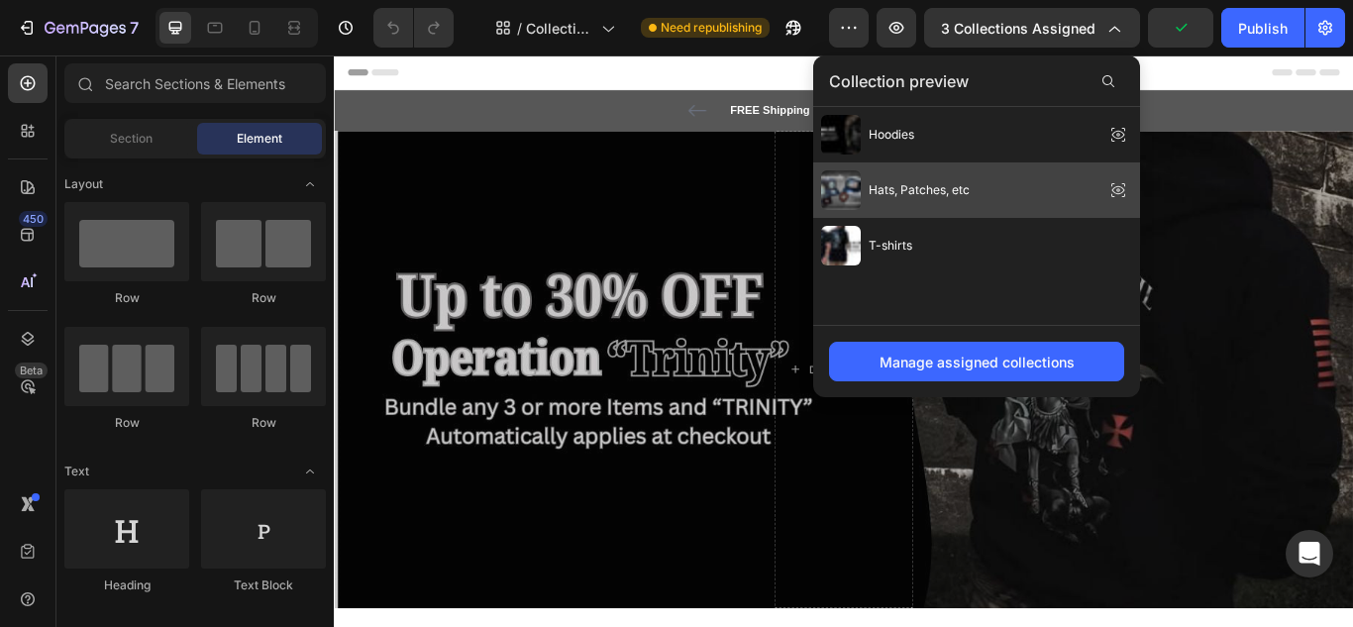
click at [955, 177] on div "Hats, Patches, etc" at bounding box center [895, 190] width 149 height 40
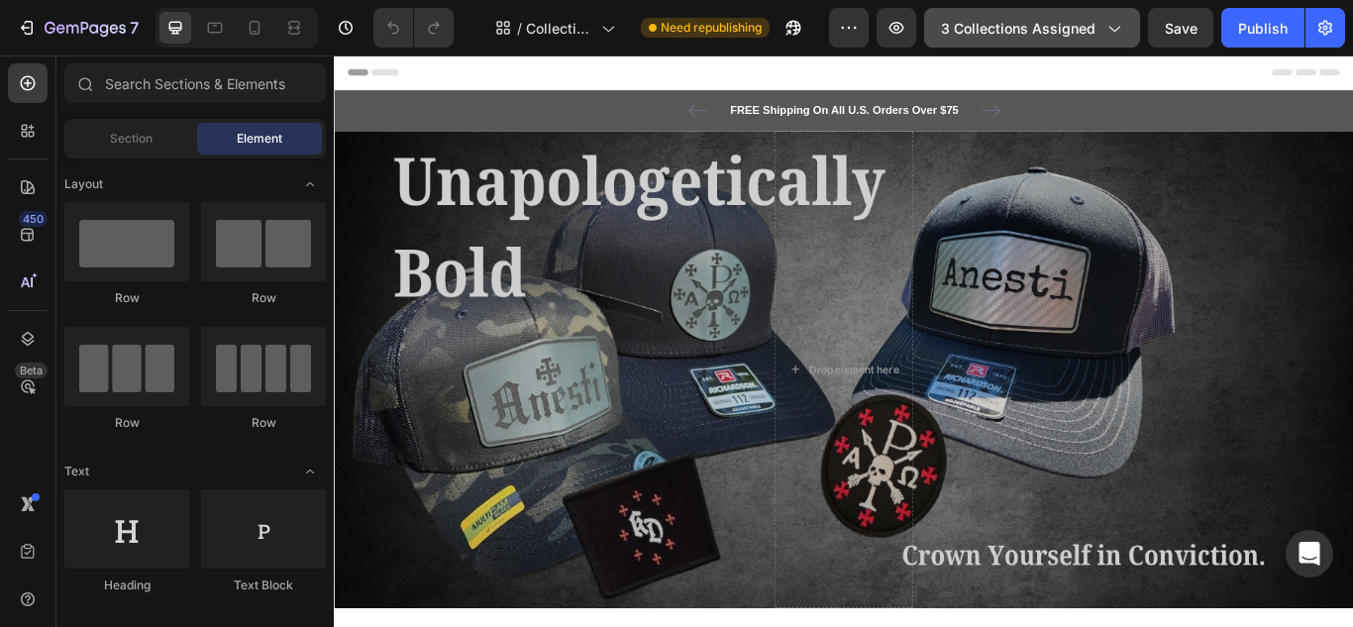
click at [1054, 21] on span "3 collections assigned" at bounding box center [1018, 28] width 155 height 21
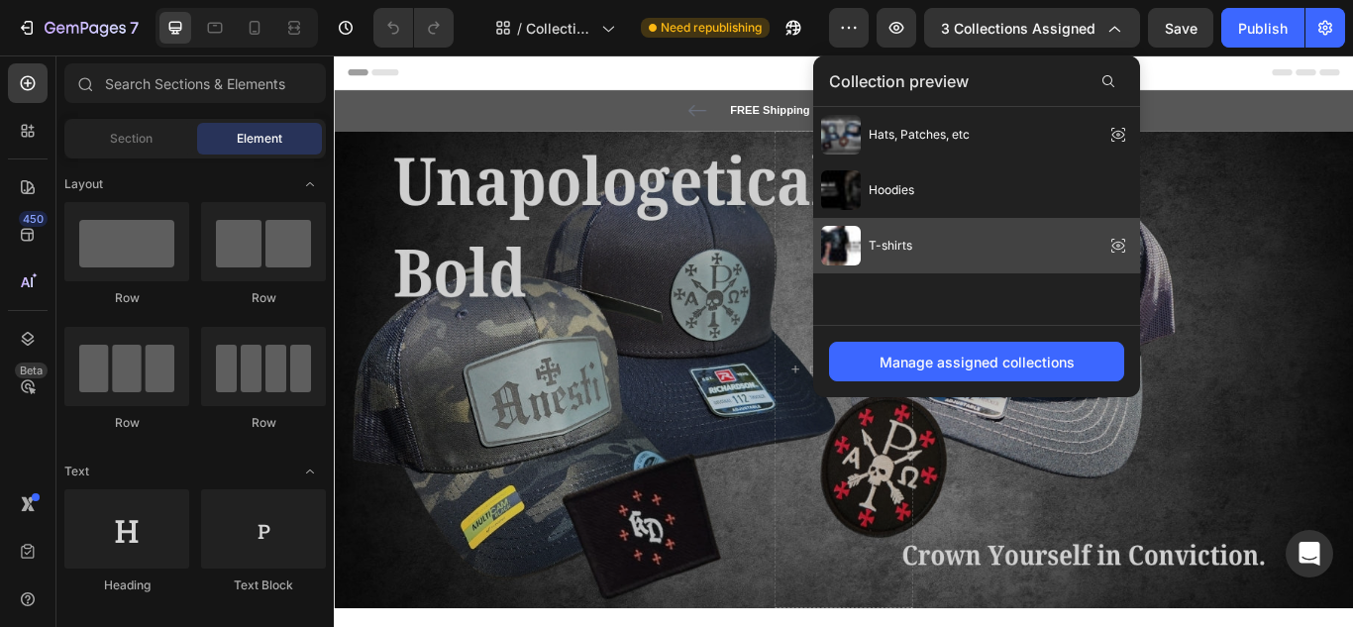
click at [931, 231] on div "T-shirts" at bounding box center [976, 245] width 327 height 55
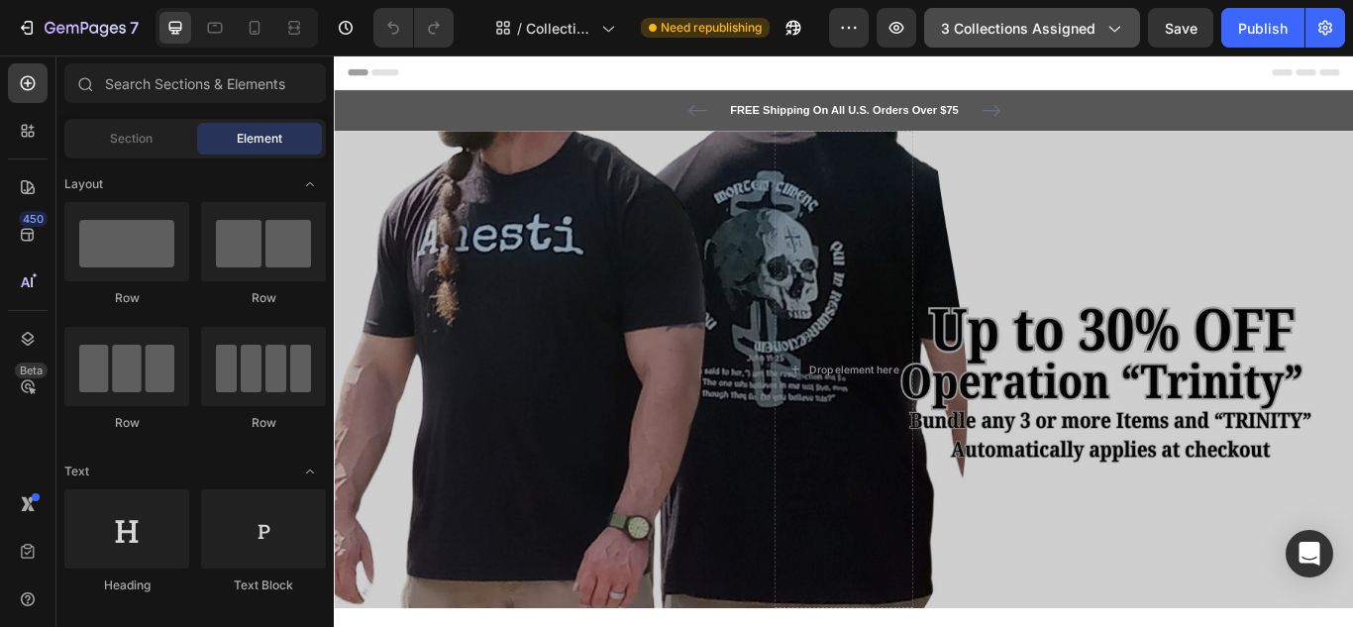
click at [1031, 29] on span "3 collections assigned" at bounding box center [1018, 28] width 155 height 21
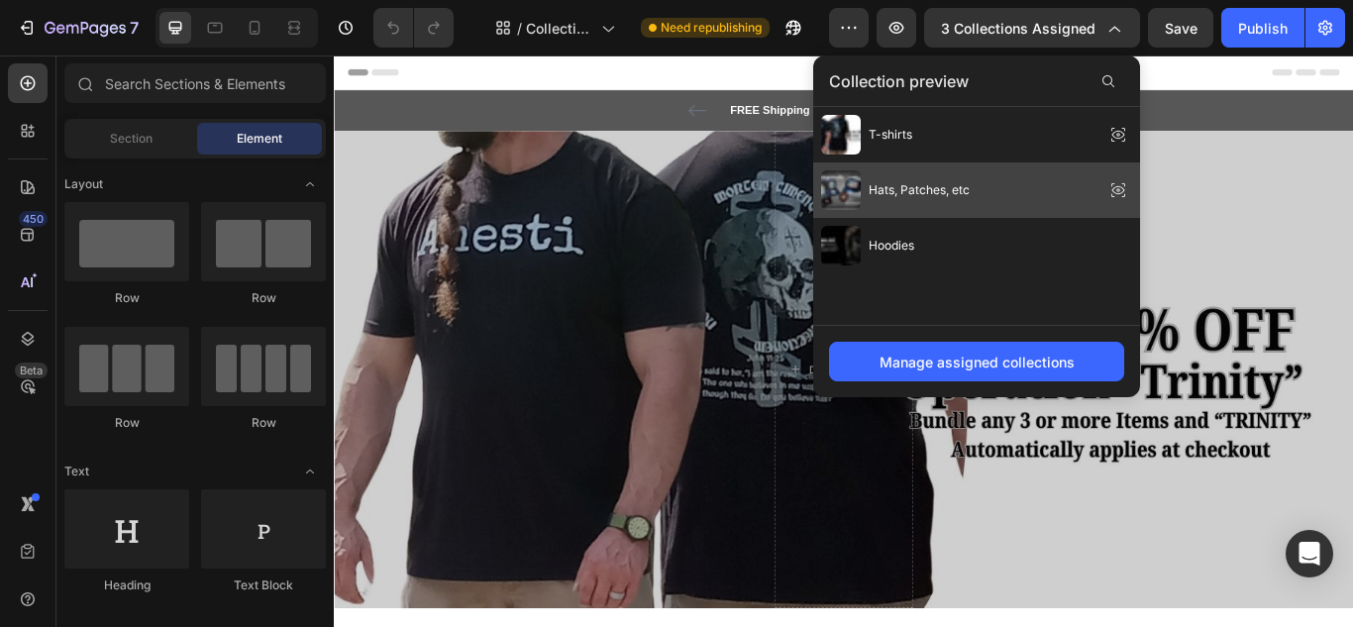
click at [973, 177] on div "Hats, Patches, etc" at bounding box center [976, 189] width 327 height 55
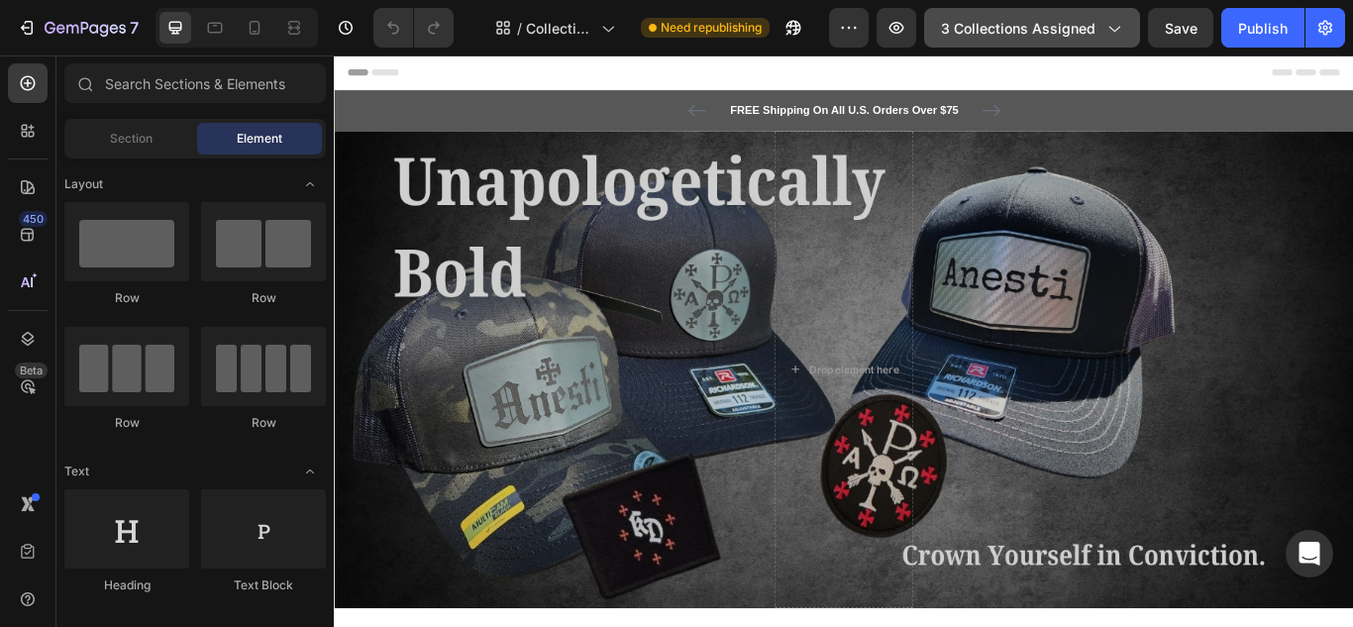
click at [1004, 24] on span "3 collections assigned" at bounding box center [1018, 28] width 155 height 21
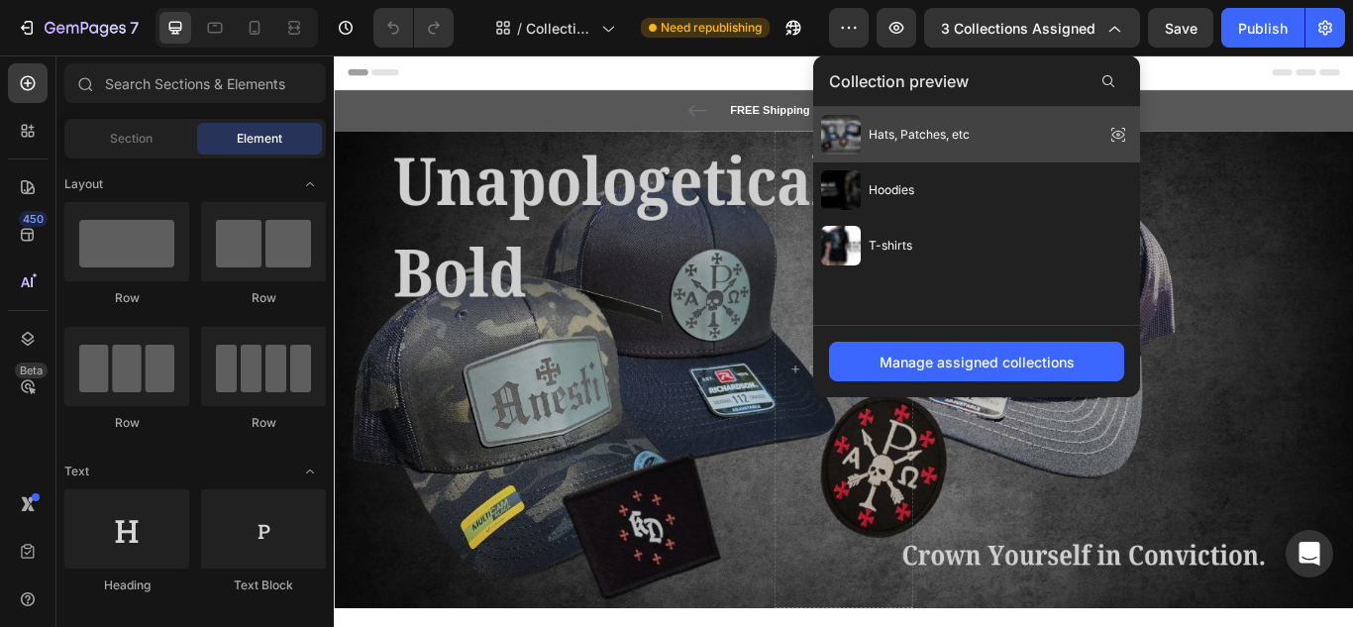
click at [942, 144] on div "Hats, Patches, etc" at bounding box center [895, 135] width 149 height 40
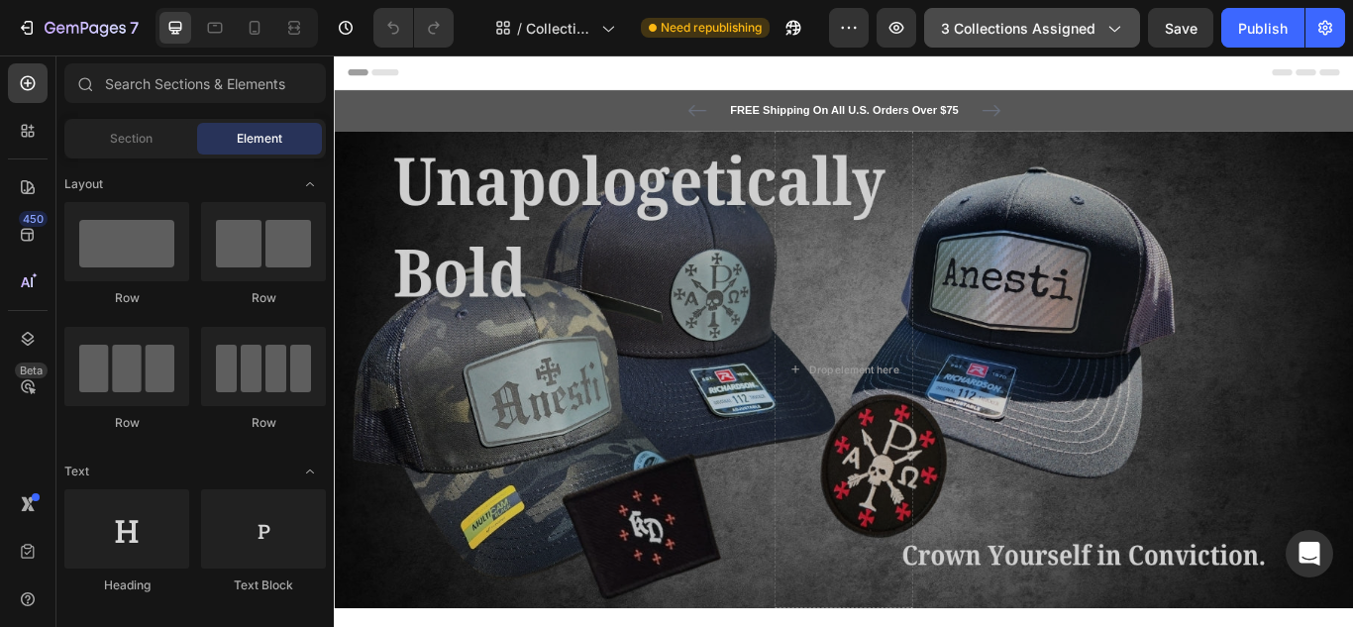
click at [1009, 21] on span "3 collections assigned" at bounding box center [1018, 28] width 155 height 21
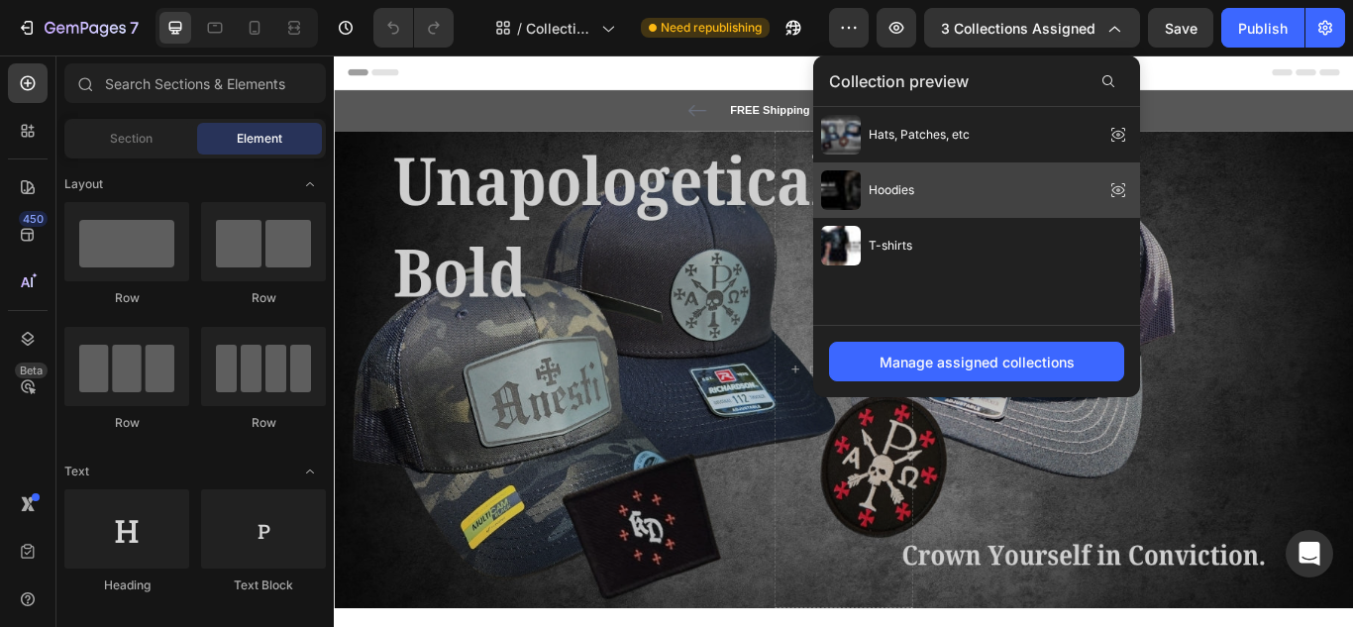
click at [947, 181] on div "Hoodies" at bounding box center [976, 189] width 327 height 55
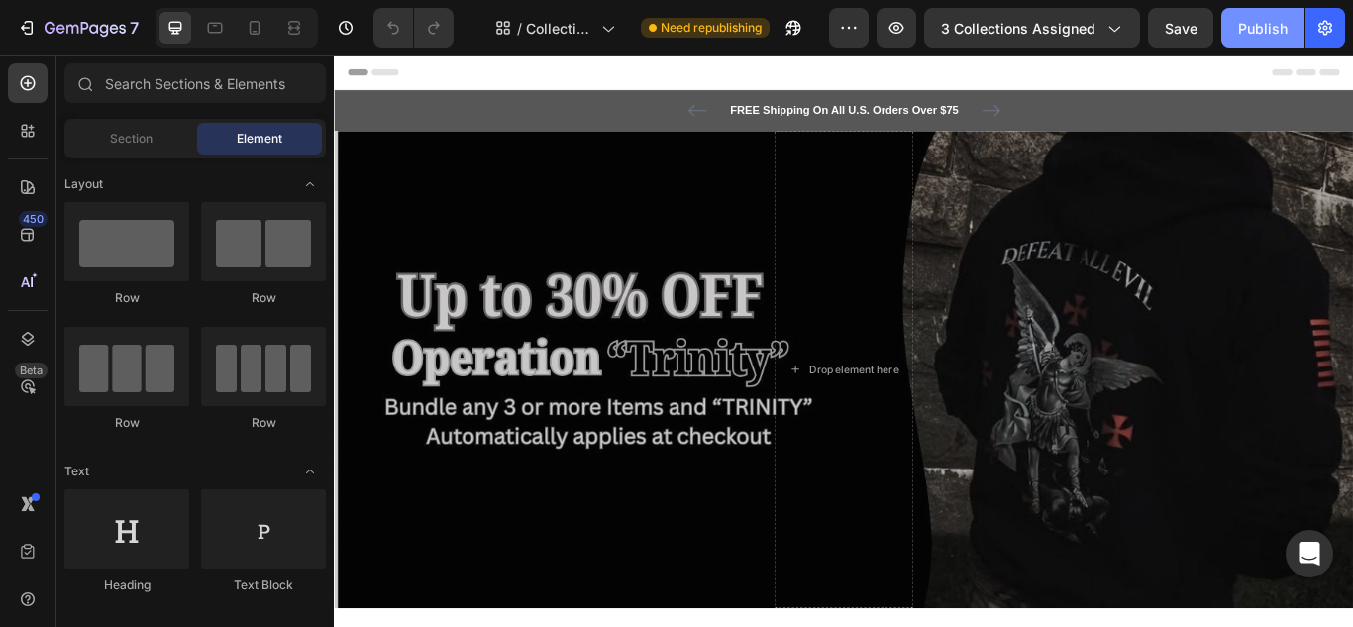
click at [1261, 23] on div "Publish" at bounding box center [1263, 28] width 50 height 21
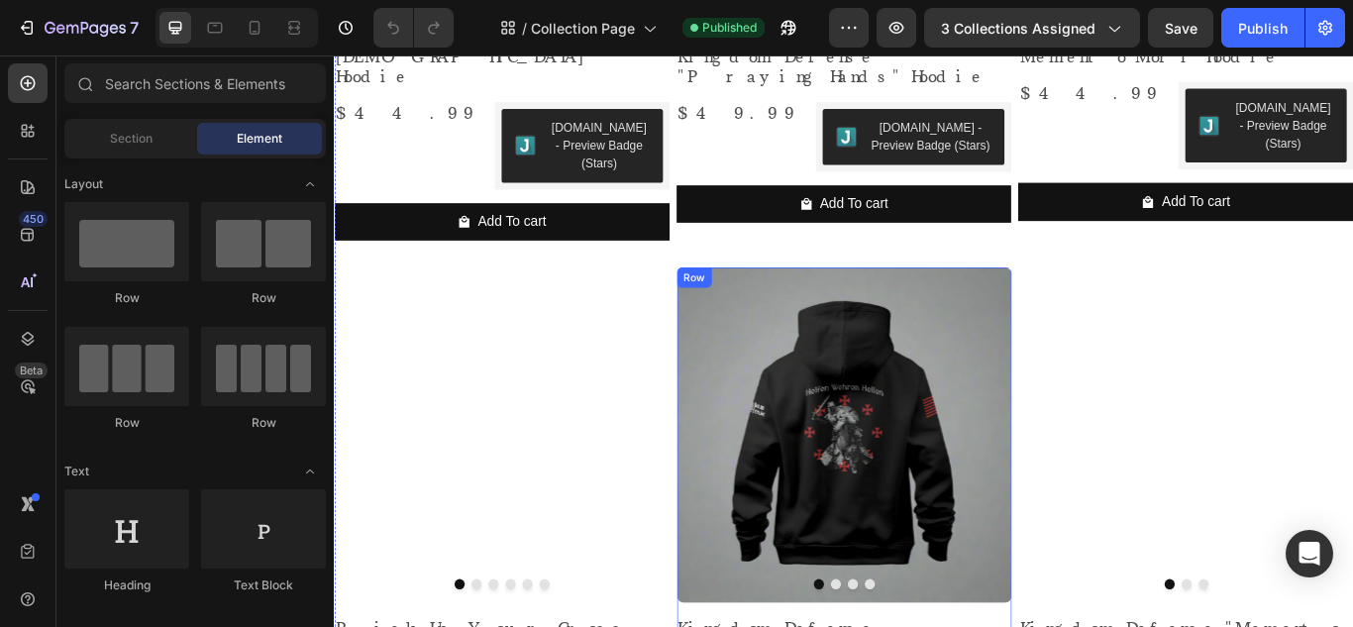
scroll to position [1882, 0]
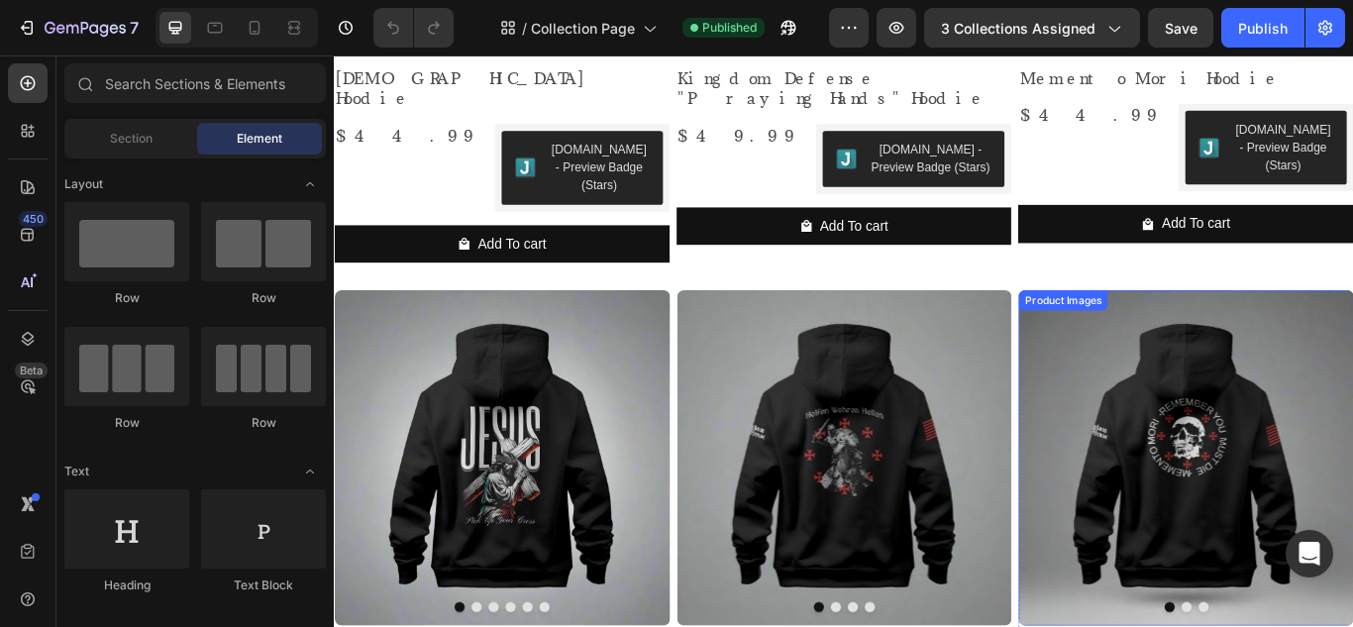
click at [1290, 433] on img at bounding box center [1326, 524] width 391 height 391
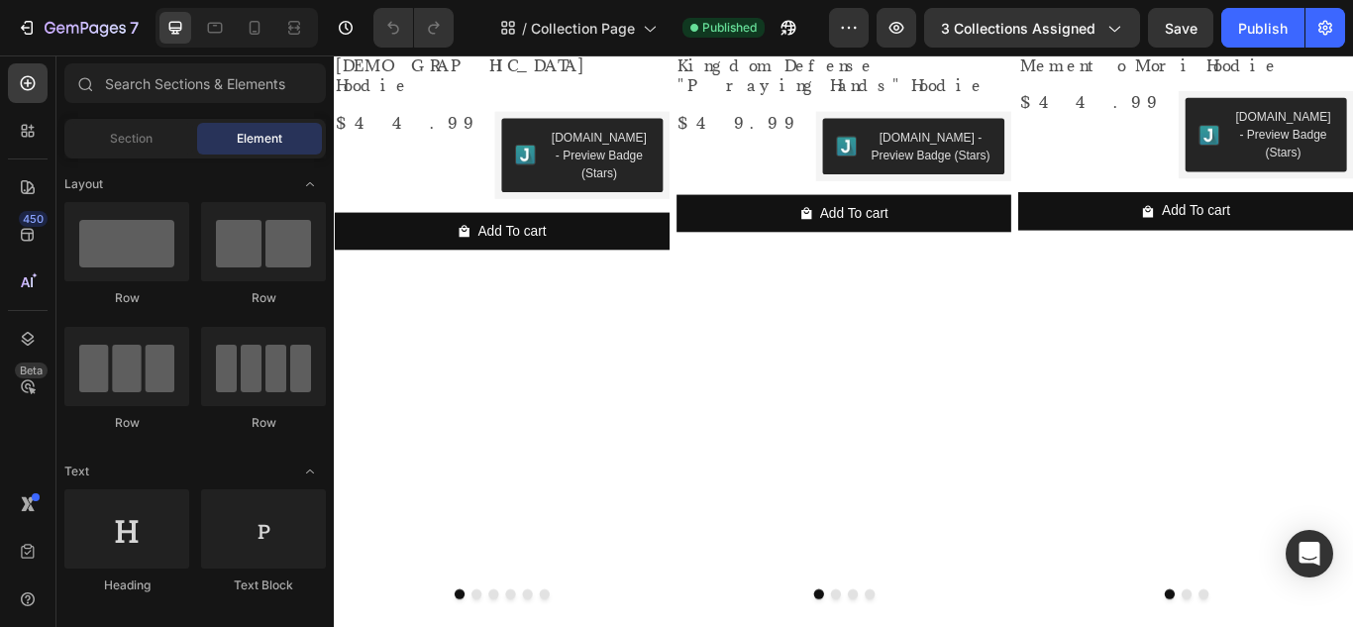
scroll to position [2009, 0]
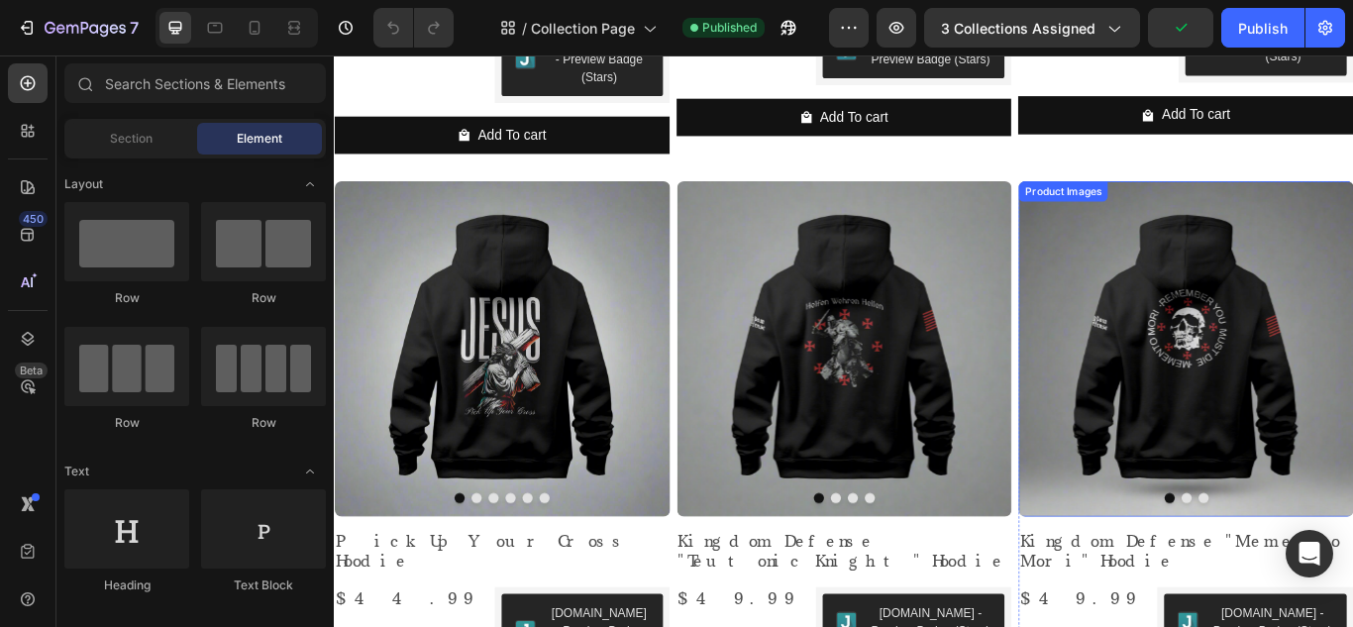
click at [1321, 566] on button "Dot" at bounding box center [1327, 572] width 12 height 12
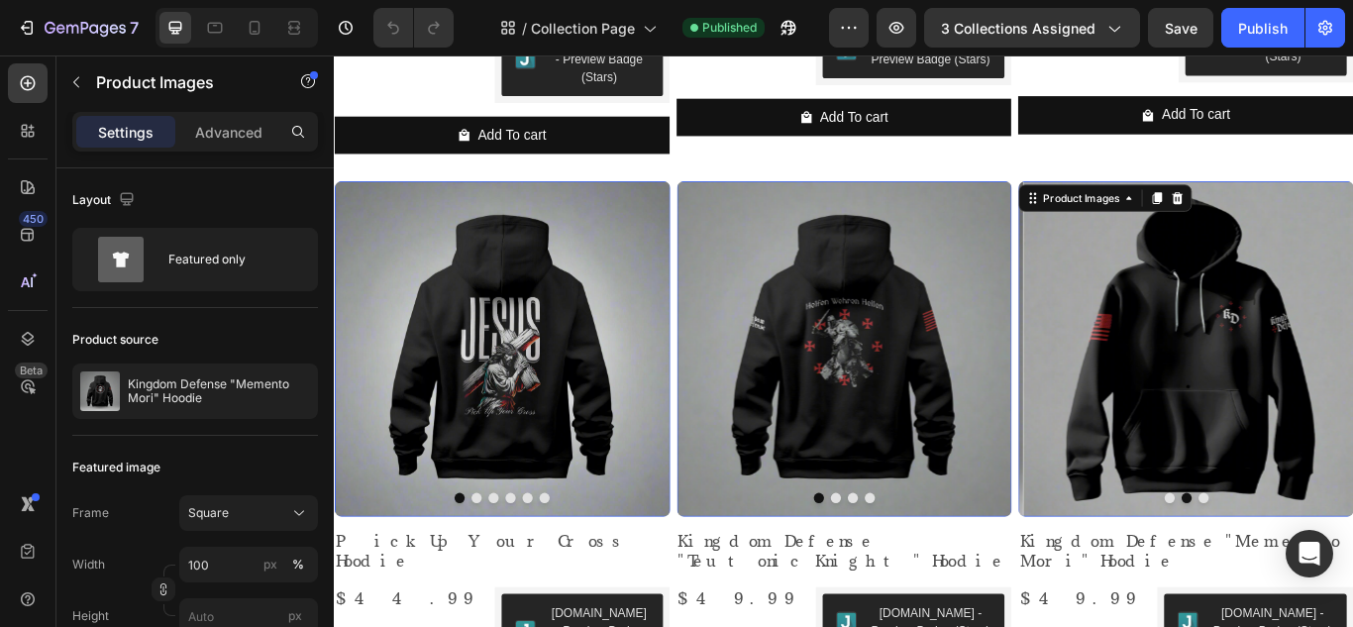
click at [1341, 566] on button "Dot" at bounding box center [1347, 572] width 12 height 12
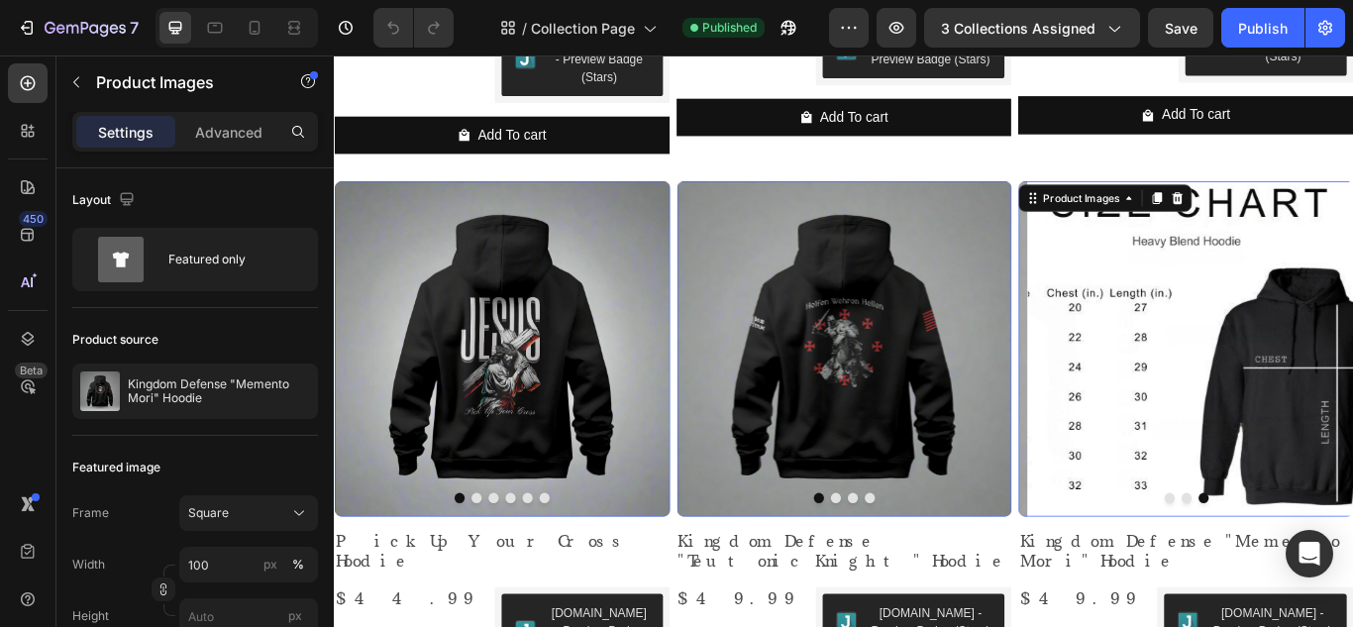
click at [1302, 566] on div at bounding box center [1326, 572] width 391 height 12
click at [1287, 566] on div at bounding box center [1326, 572] width 391 height 12
click at [1296, 463] on img at bounding box center [1336, 397] width 391 height 391
click at [1301, 566] on button "Dot" at bounding box center [1307, 572] width 12 height 12
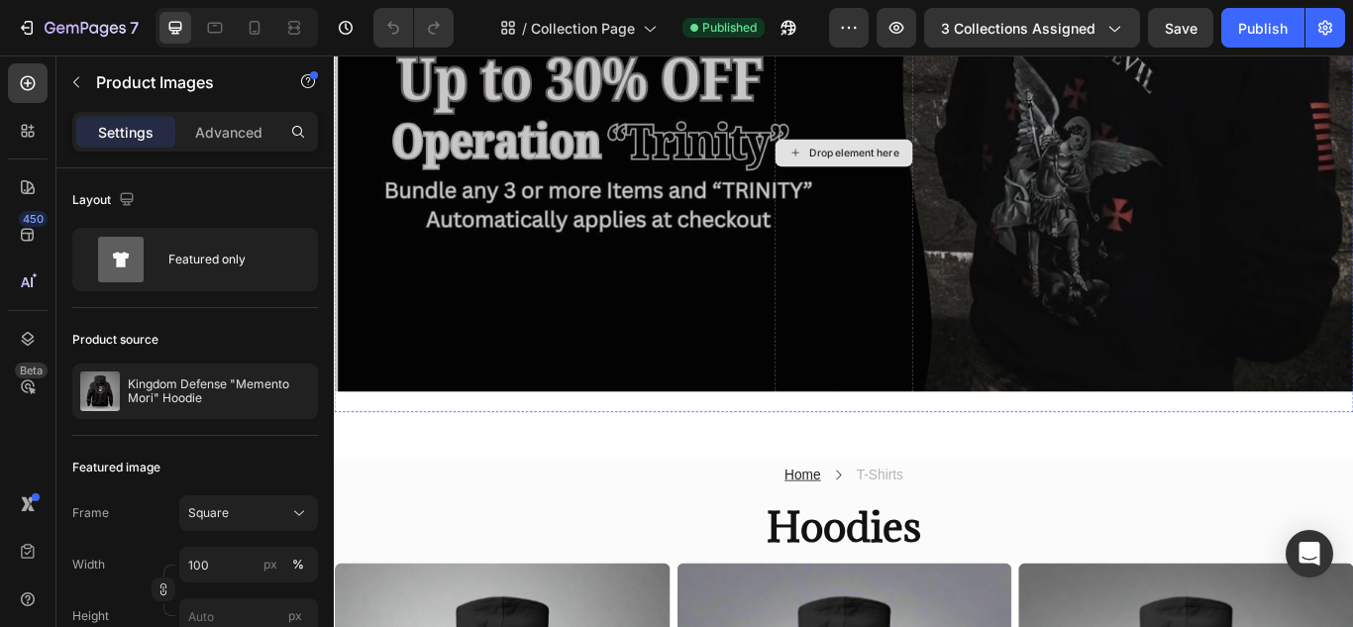
scroll to position [0, 0]
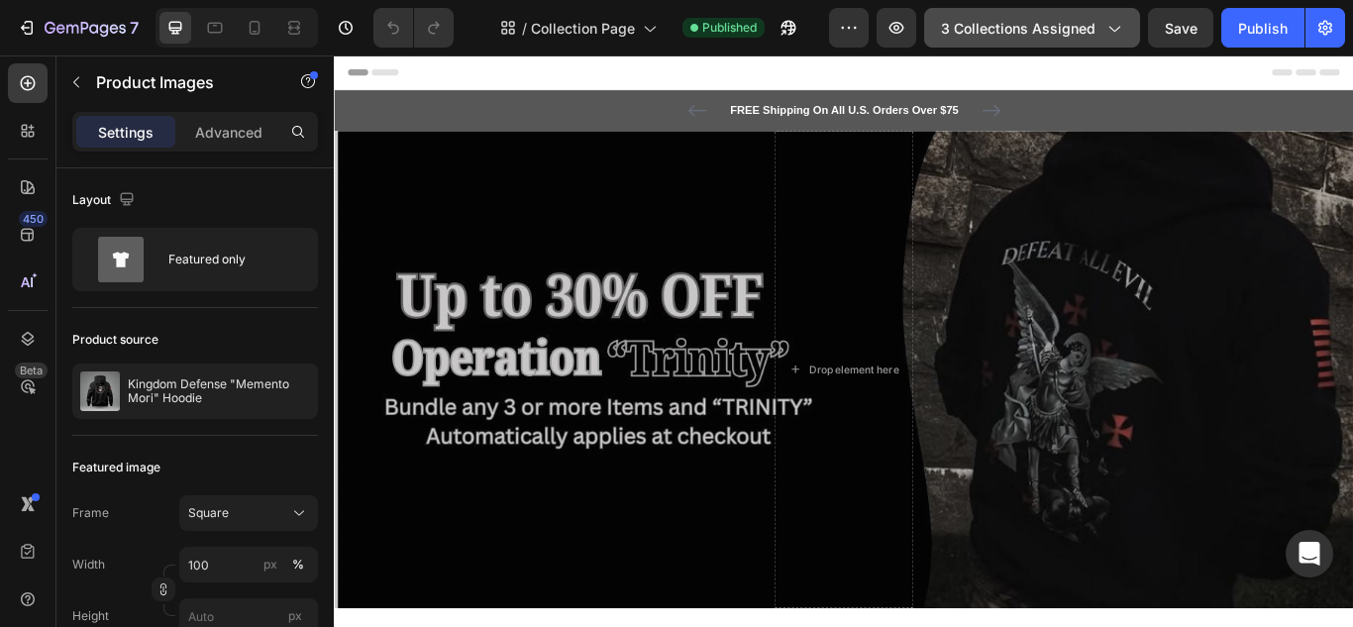
click at [1034, 26] on span "3 collections assigned" at bounding box center [1018, 28] width 155 height 21
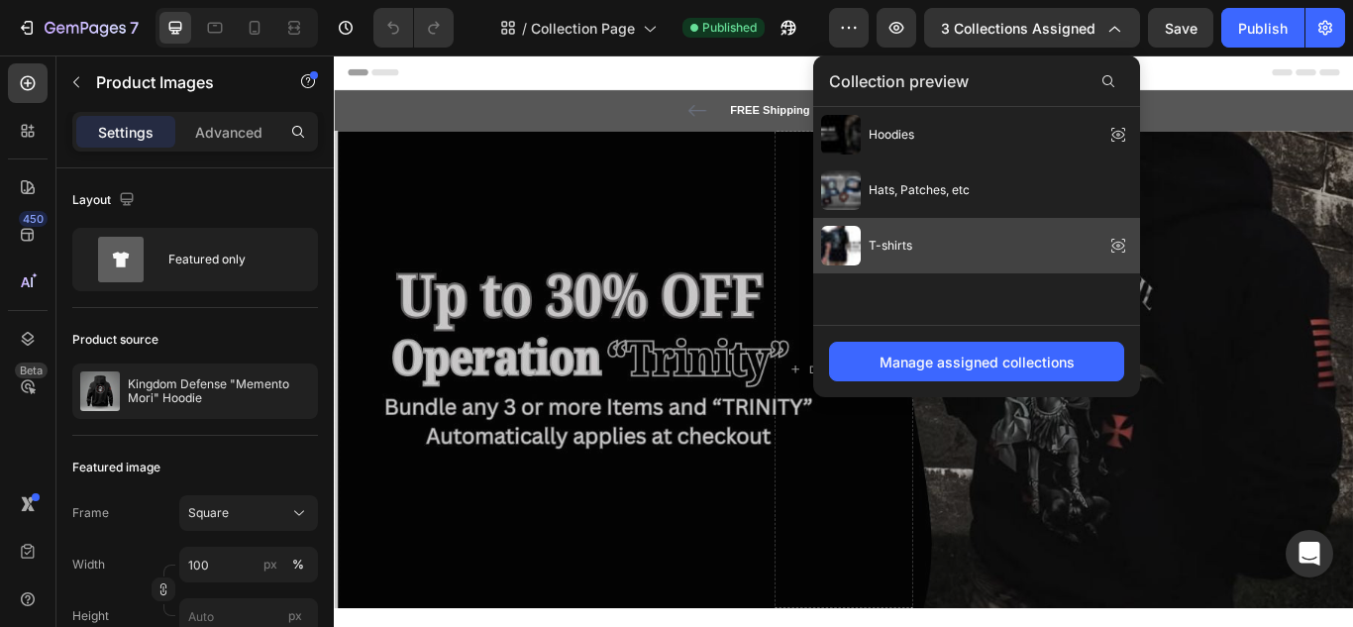
click at [888, 255] on div "T-shirts" at bounding box center [866, 246] width 91 height 40
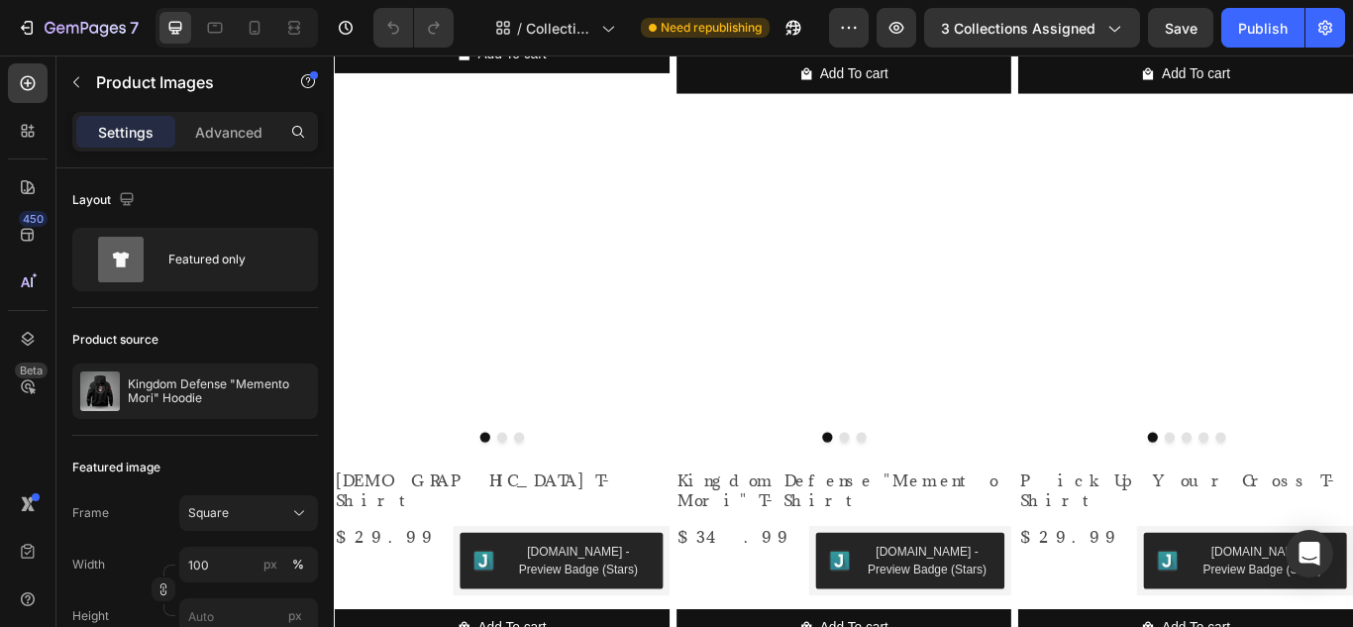
scroll to position [1387, 0]
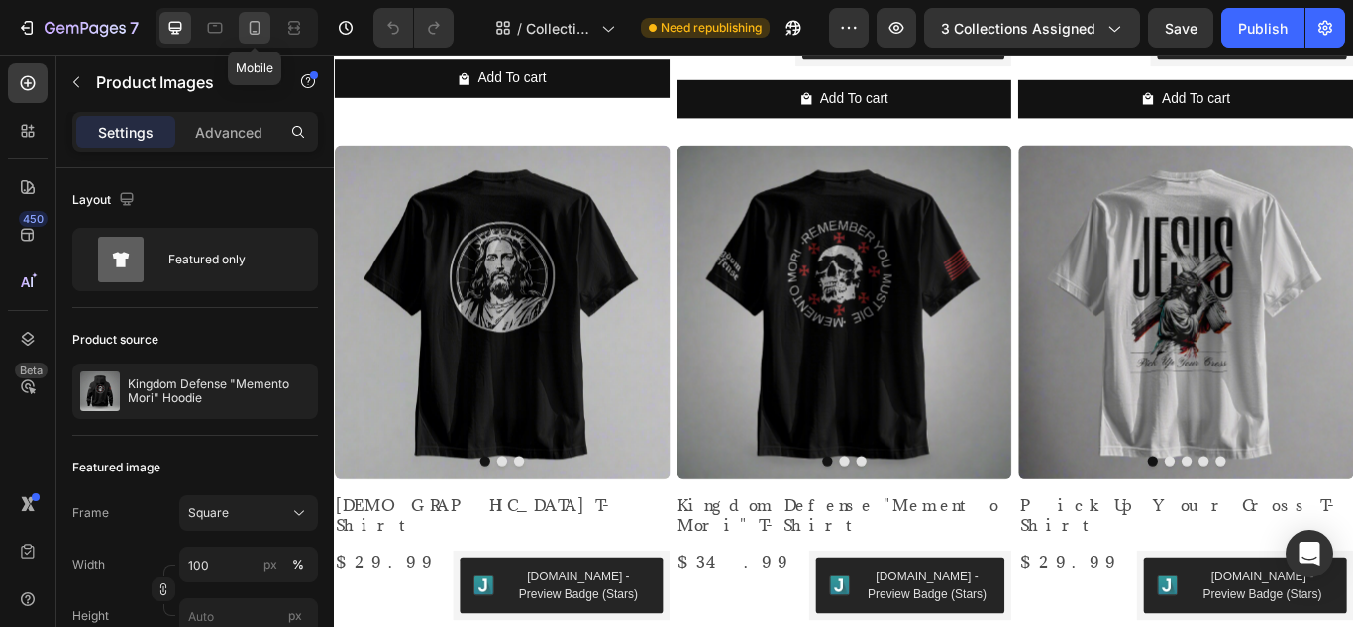
click at [254, 30] on icon at bounding box center [255, 28] width 20 height 20
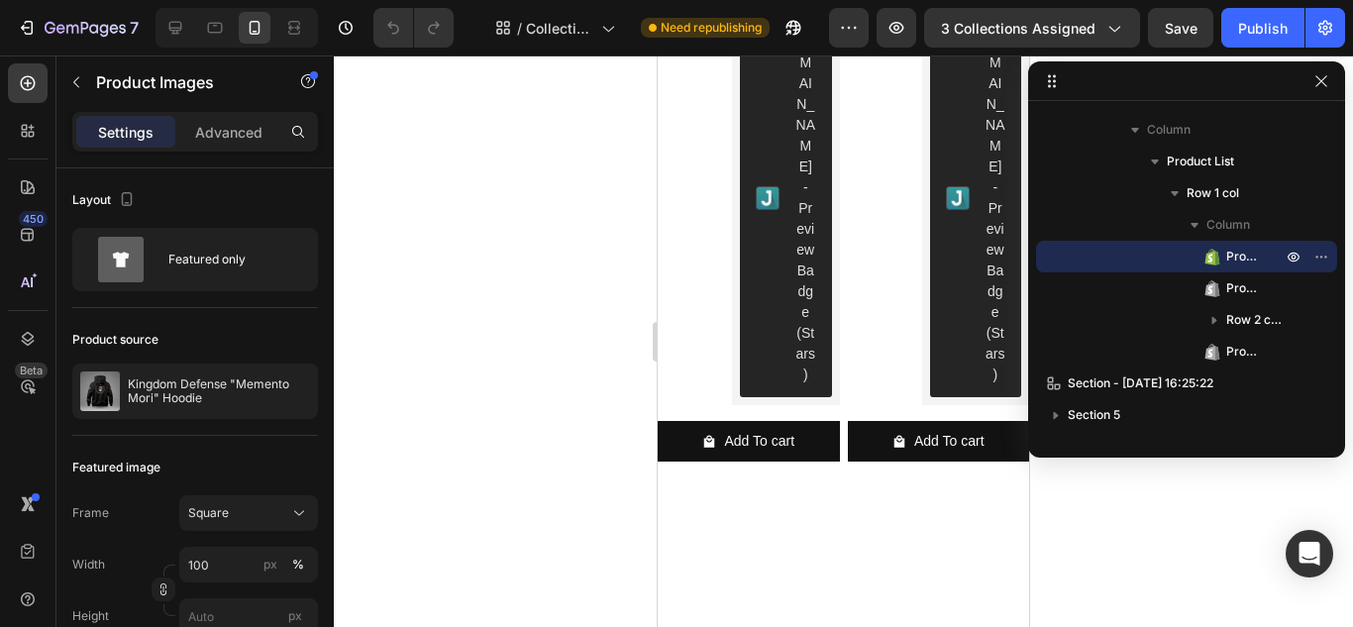
scroll to position [7726, 0]
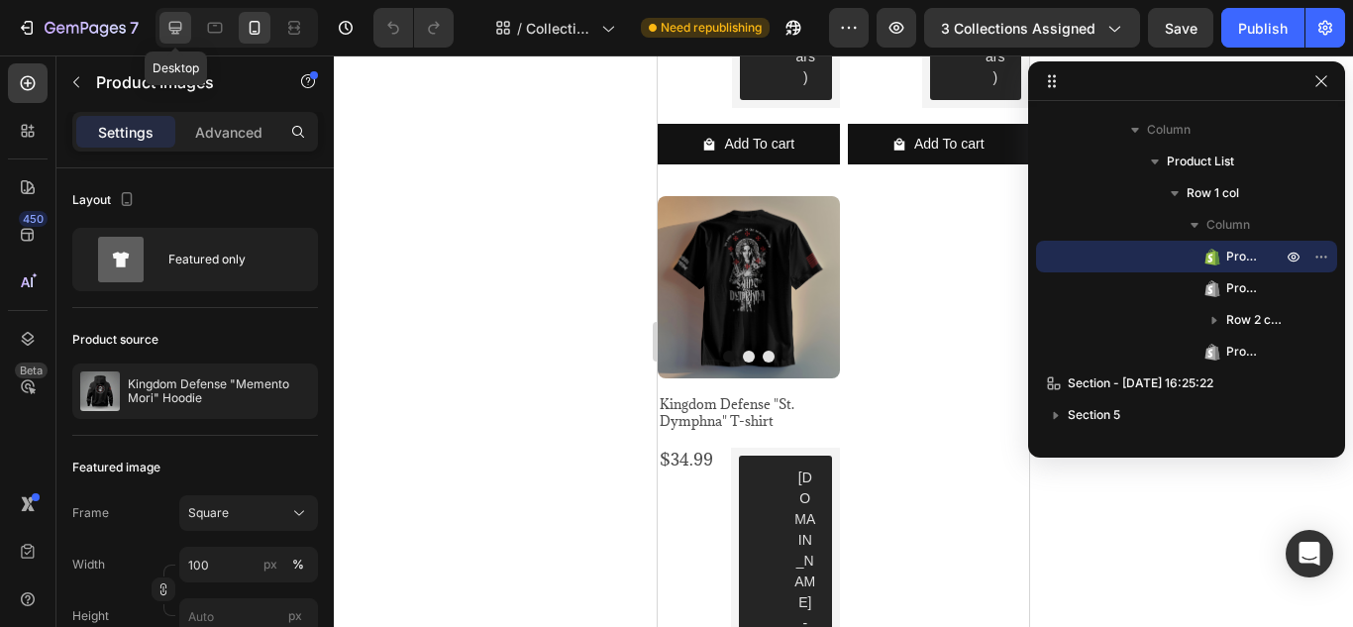
click at [182, 31] on icon at bounding box center [175, 28] width 20 height 20
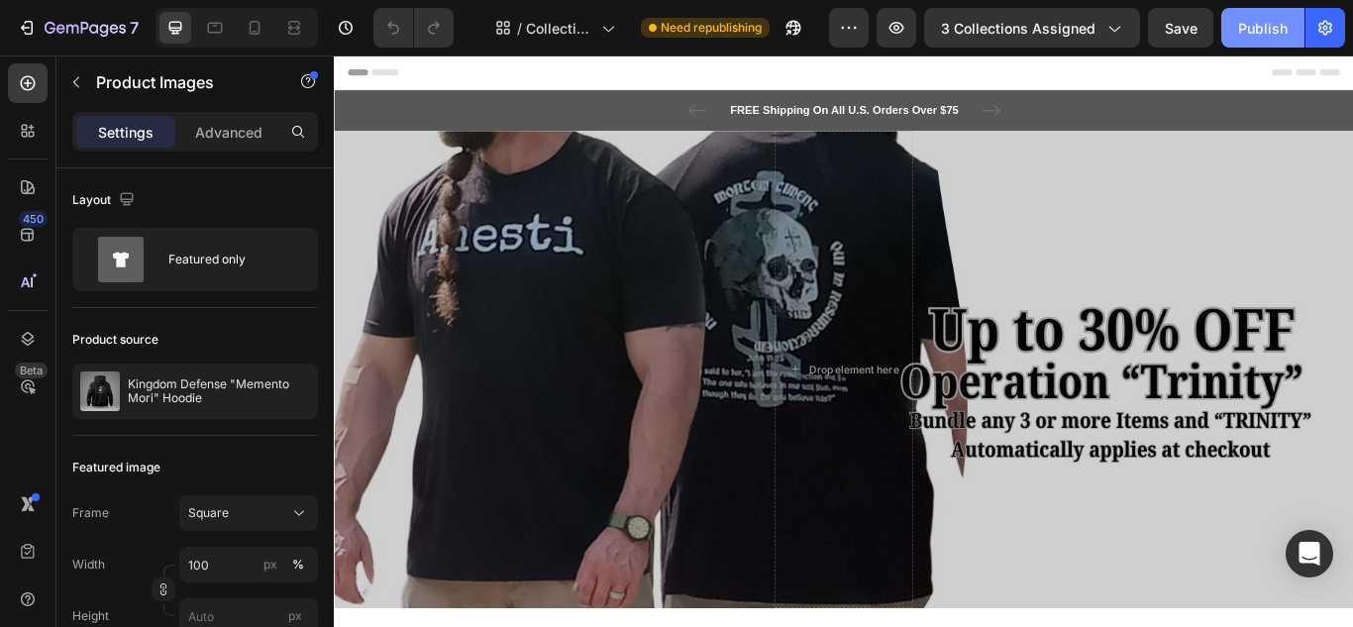
click at [1263, 24] on div "Publish" at bounding box center [1263, 28] width 50 height 21
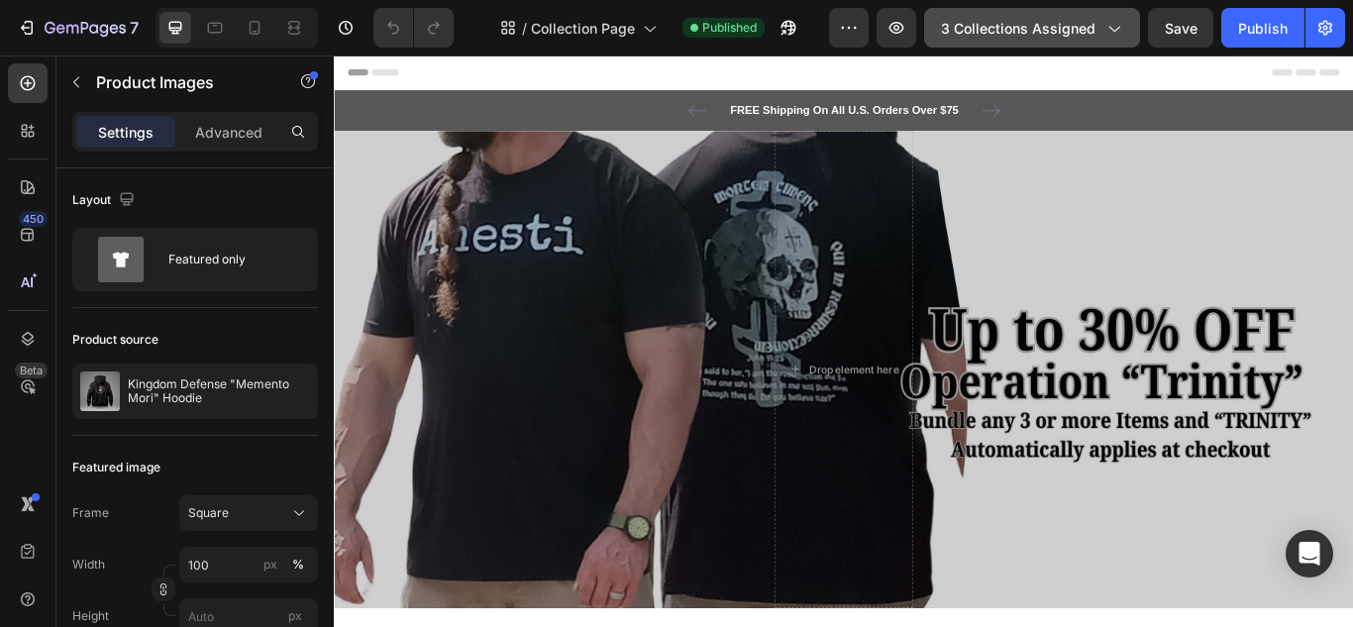
click at [991, 29] on span "3 collections assigned" at bounding box center [1018, 28] width 155 height 21
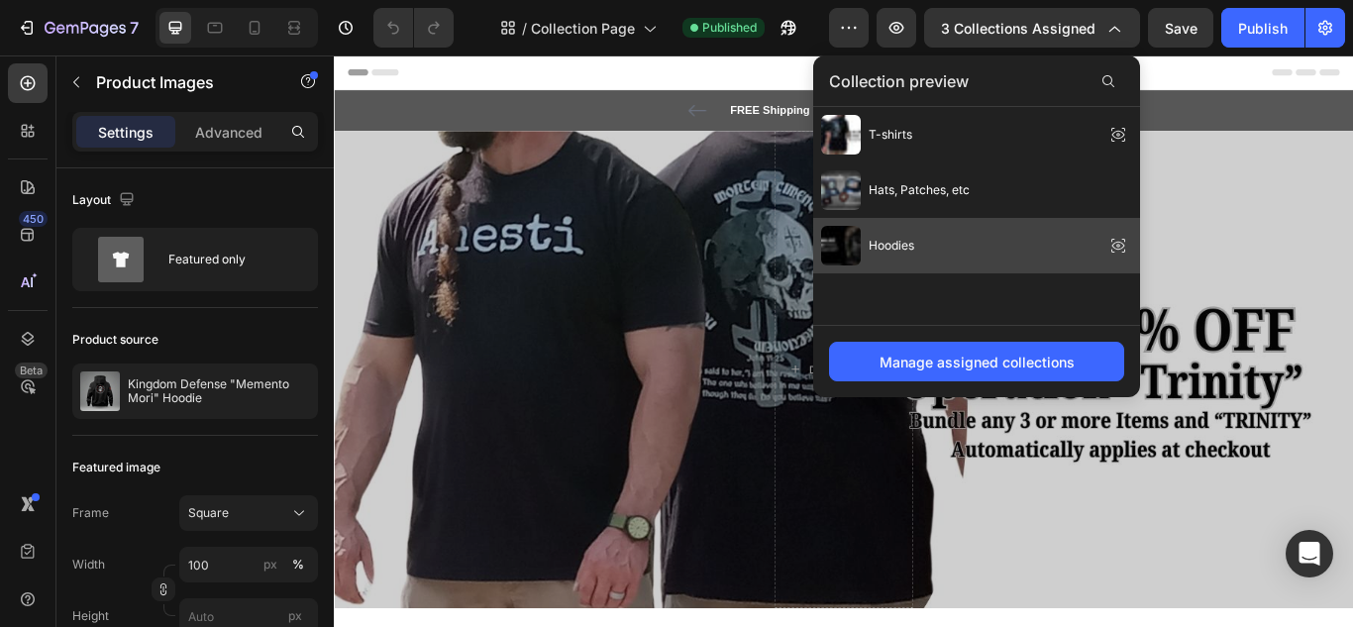
click at [896, 243] on span "Hoodies" at bounding box center [892, 246] width 46 height 18
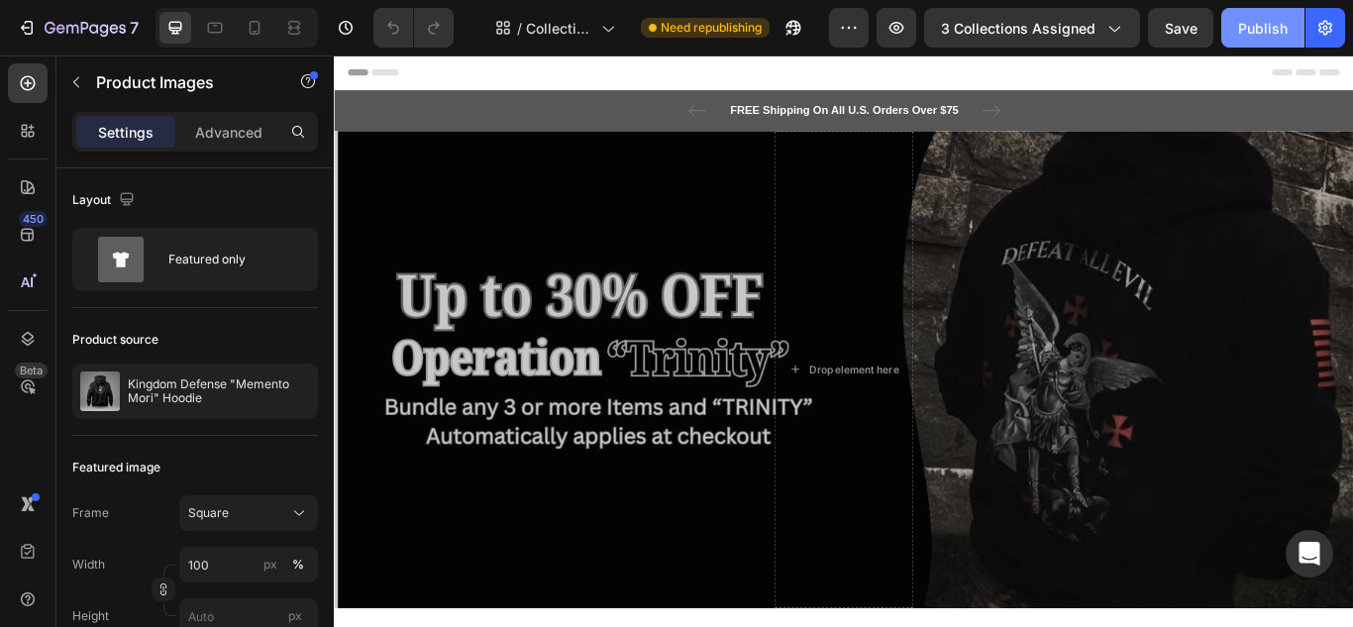
click at [1252, 30] on div "Publish" at bounding box center [1263, 28] width 50 height 21
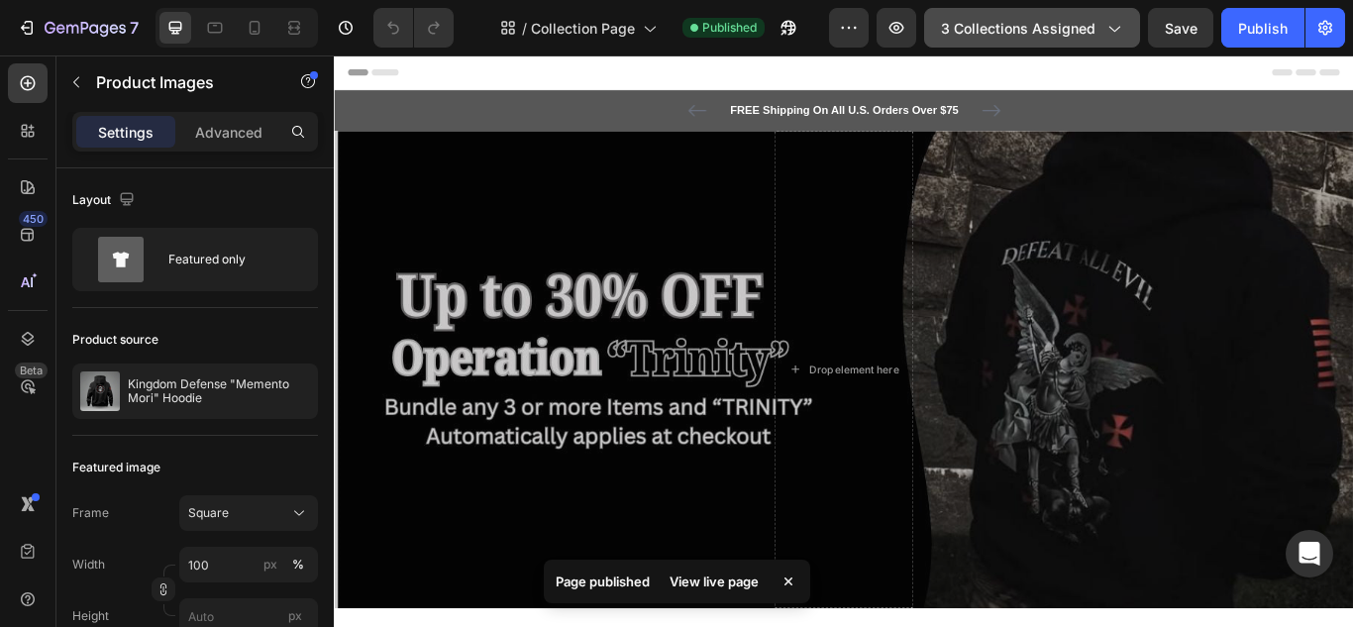
click at [1028, 19] on span "3 collections assigned" at bounding box center [1018, 28] width 155 height 21
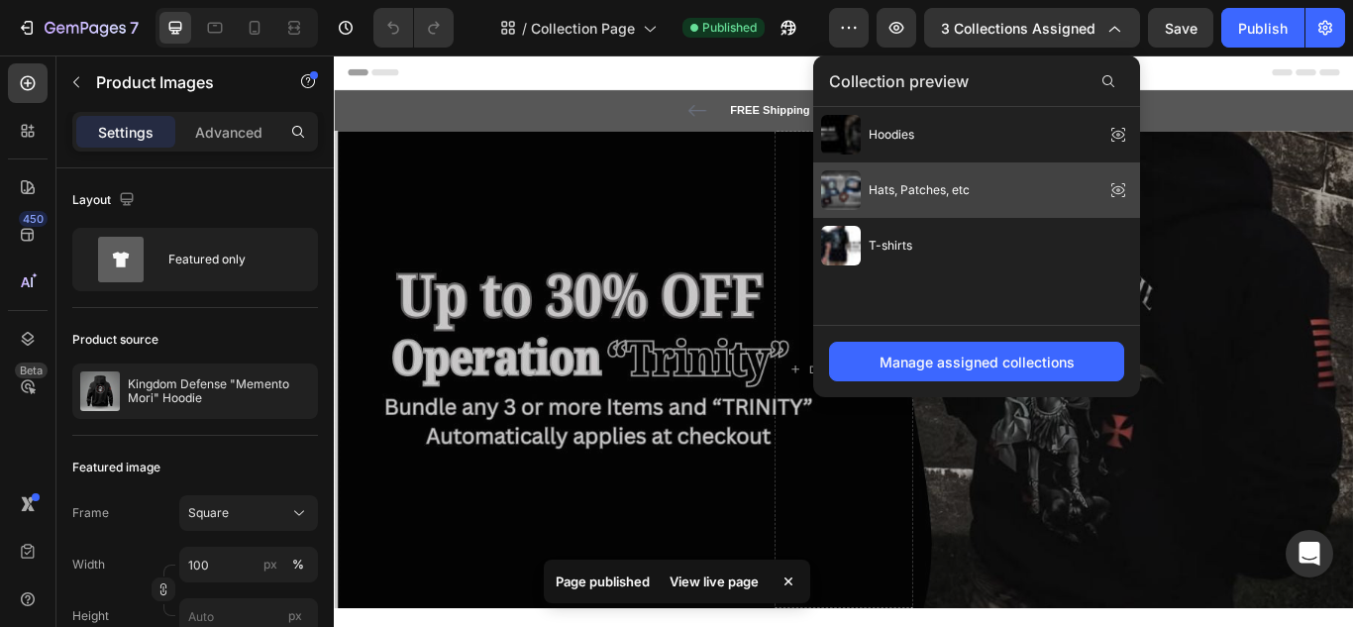
drag, startPoint x: 912, startPoint y: 196, endPoint x: 675, endPoint y: 164, distance: 239.8
click at [912, 196] on span "Hats, Patches, etc" at bounding box center [919, 190] width 101 height 18
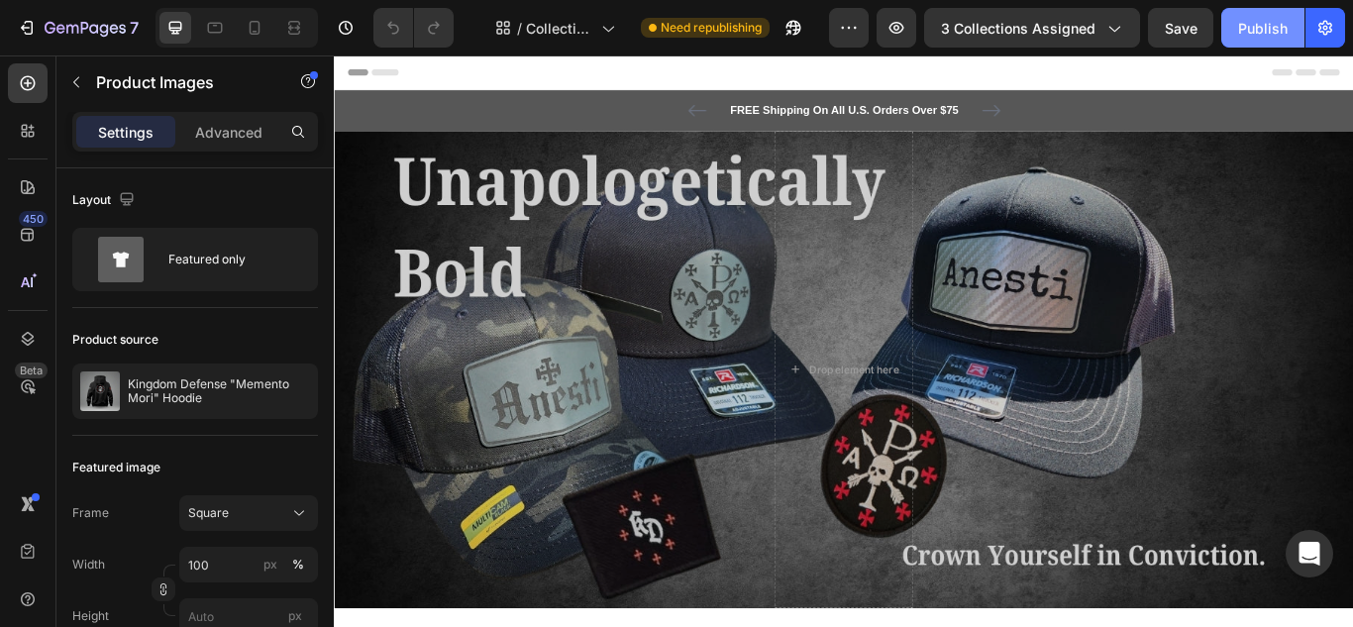
click at [1270, 28] on div "Publish" at bounding box center [1263, 28] width 50 height 21
